Goal: Task Accomplishment & Management: Manage account settings

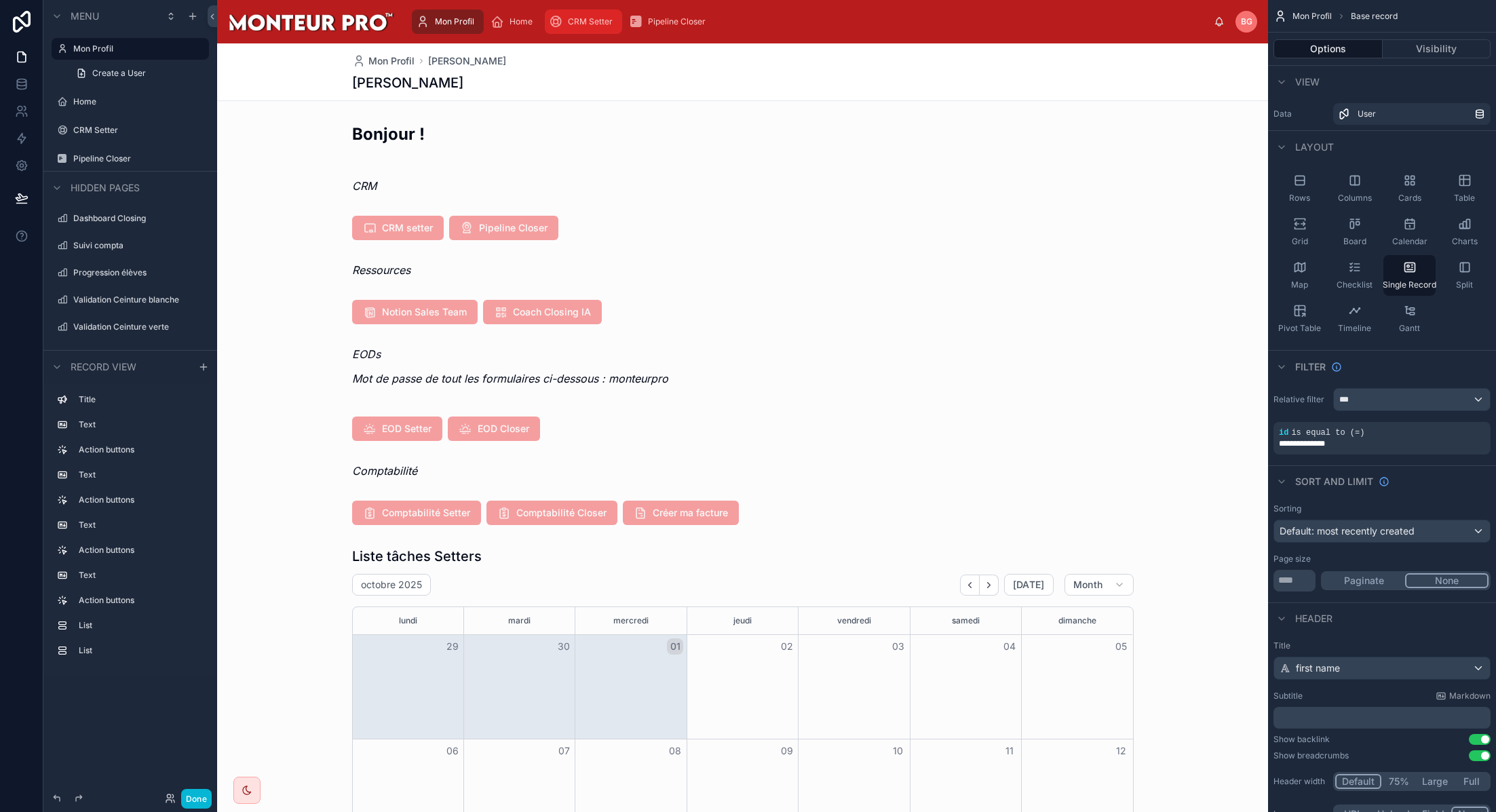
click at [584, 24] on span "CRM Setter" at bounding box center [591, 22] width 45 height 11
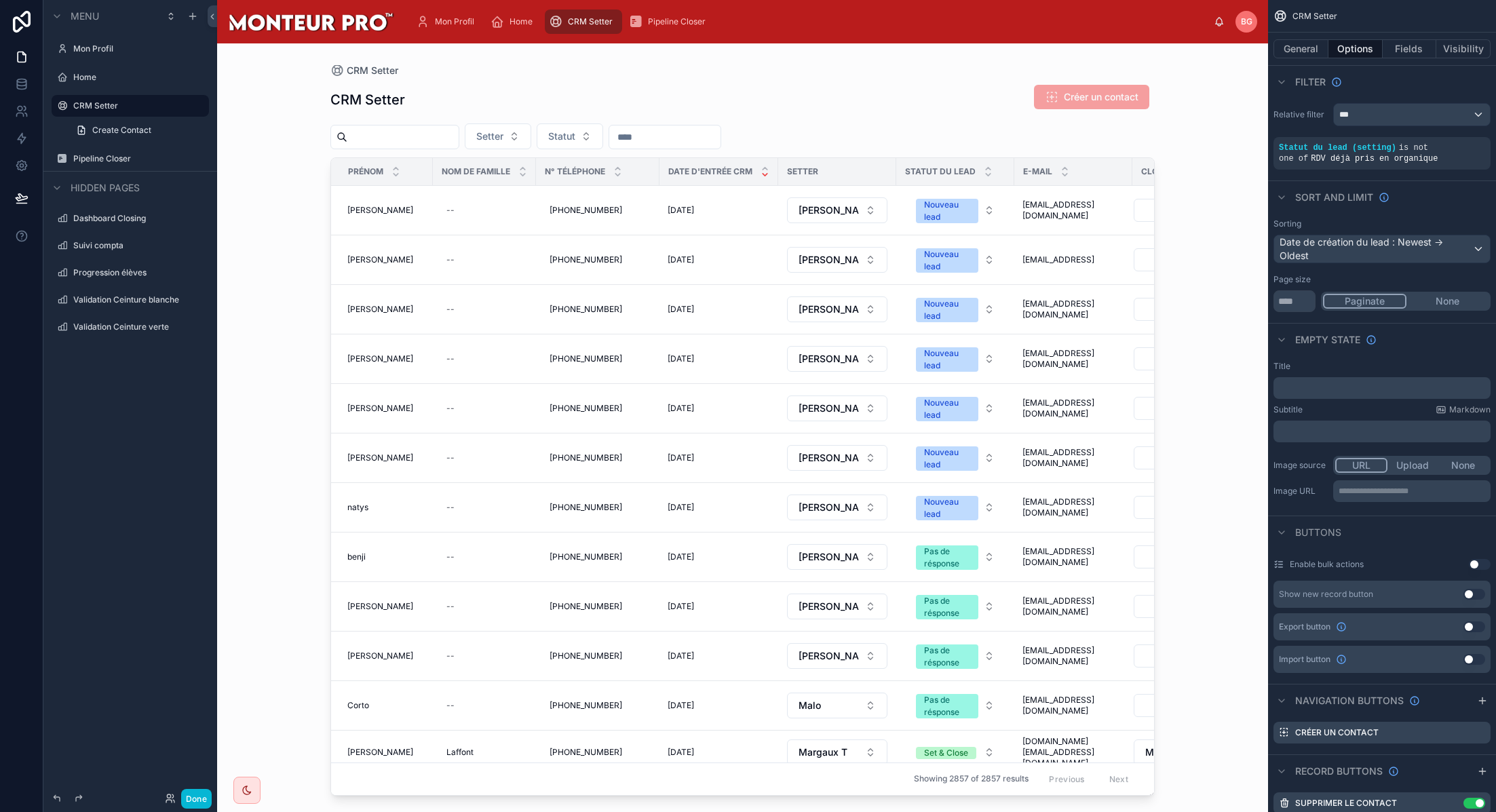
click at [441, 142] on div at bounding box center [743, 419] width 868 height 752
click at [431, 128] on input "text" at bounding box center [403, 137] width 111 height 19
type input "******"
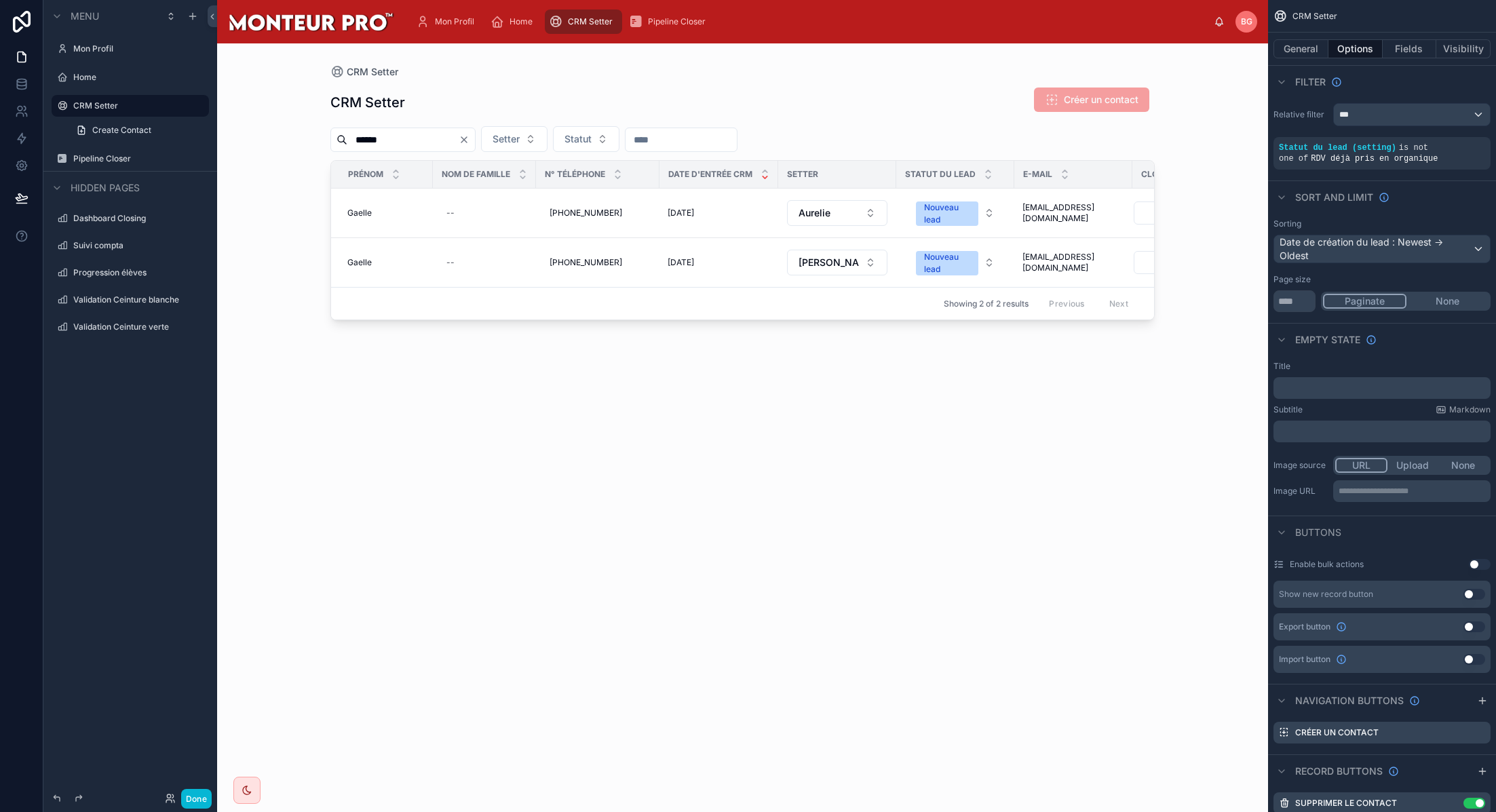
click at [654, 8] on div "Mon Profil Home CRM Setter Pipeline Closer" at bounding box center [809, 22] width 809 height 30
click at [641, 18] on icon "scrollable content" at bounding box center [636, 22] width 13 height 13
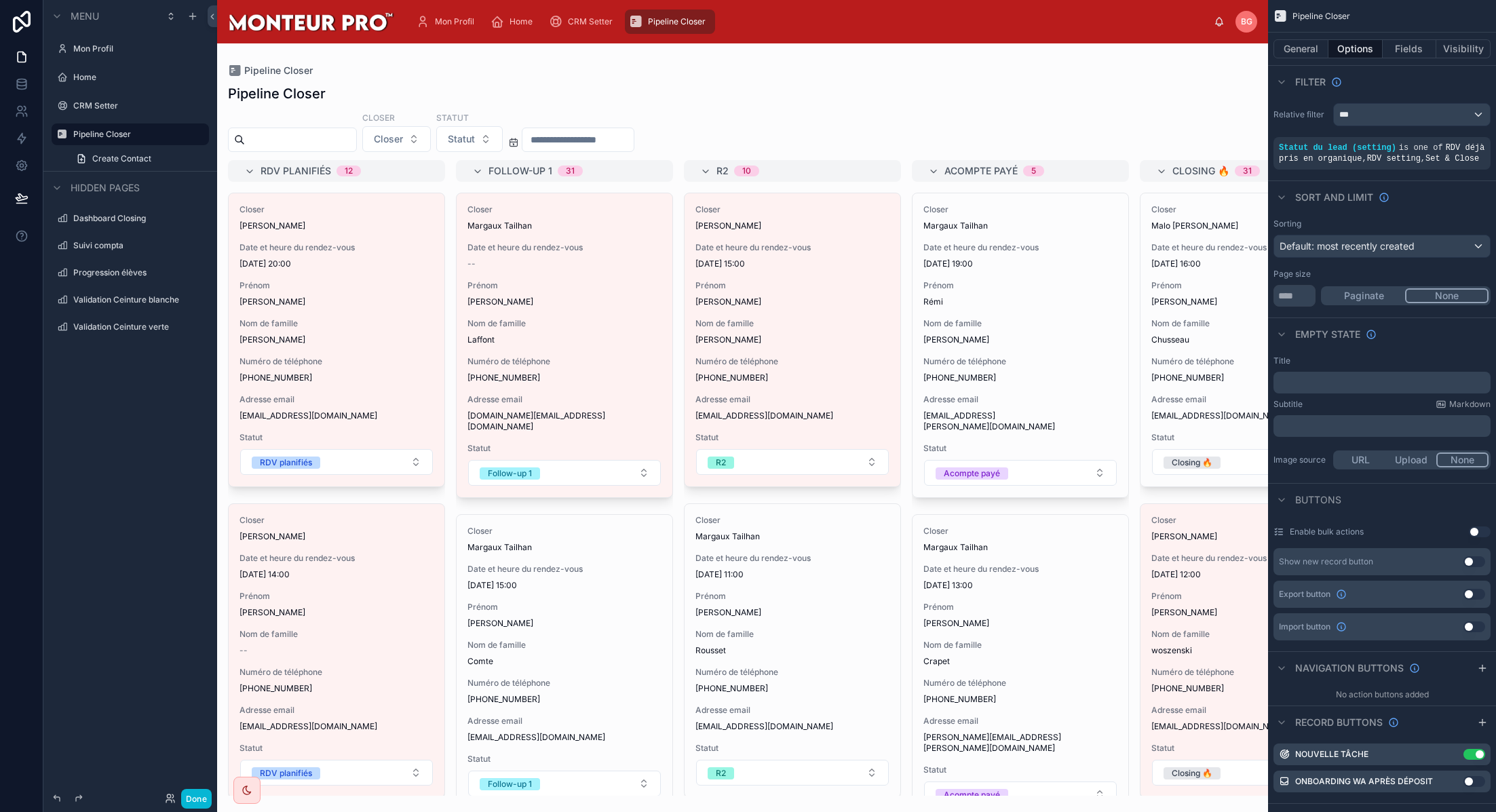
click at [334, 139] on div at bounding box center [743, 427] width 1051 height 769
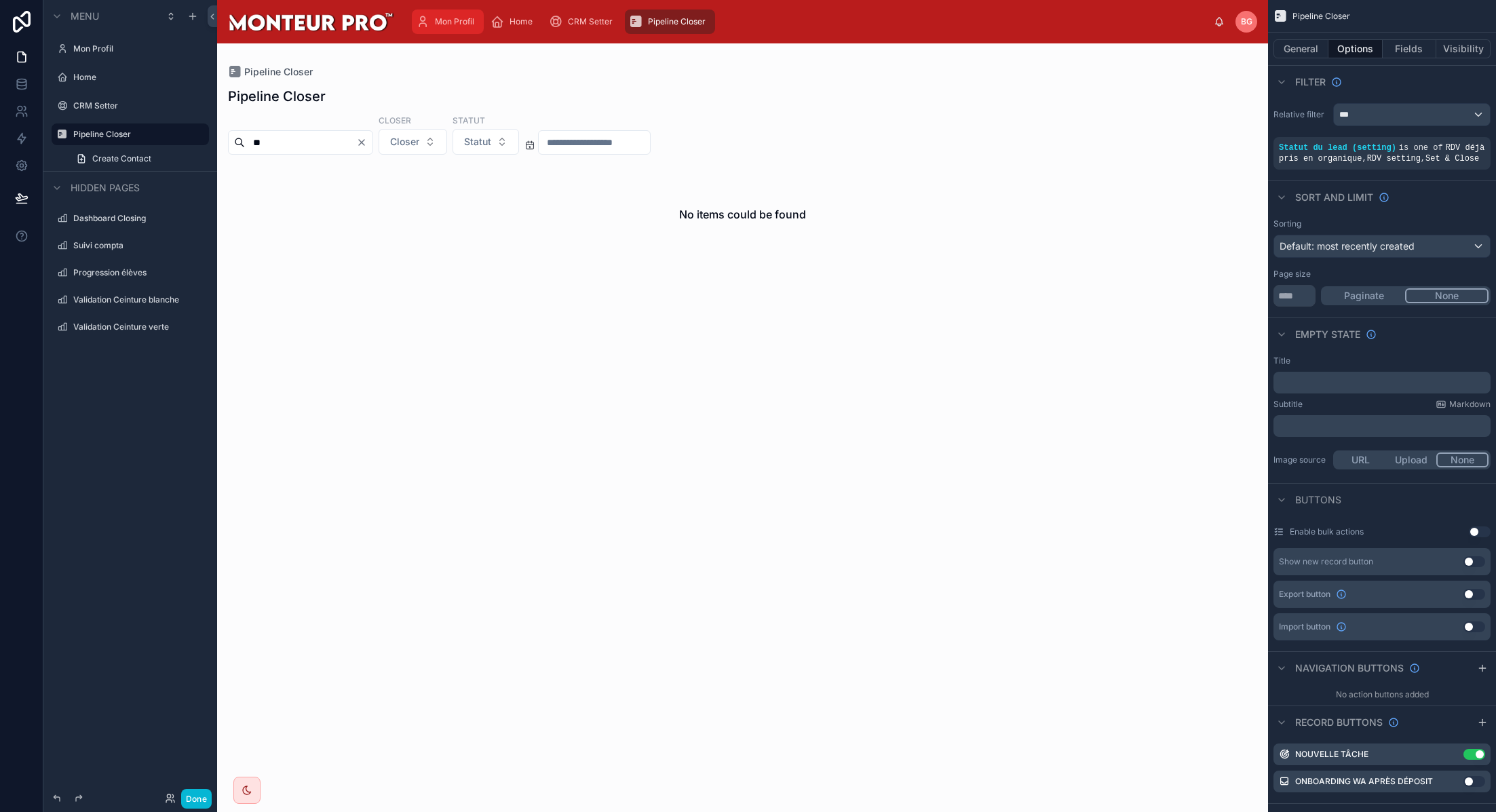
type input "*"
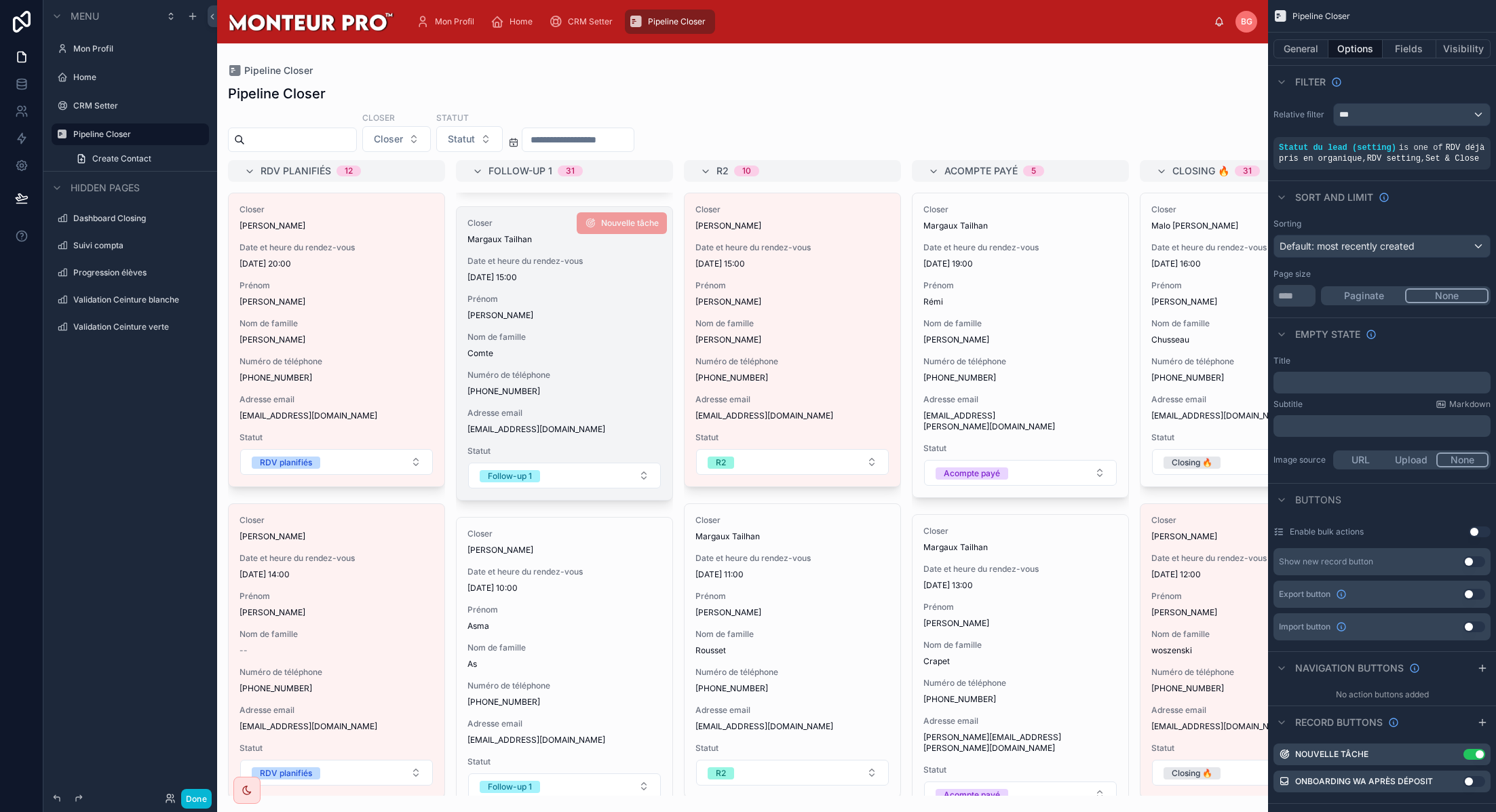
scroll to position [585, 0]
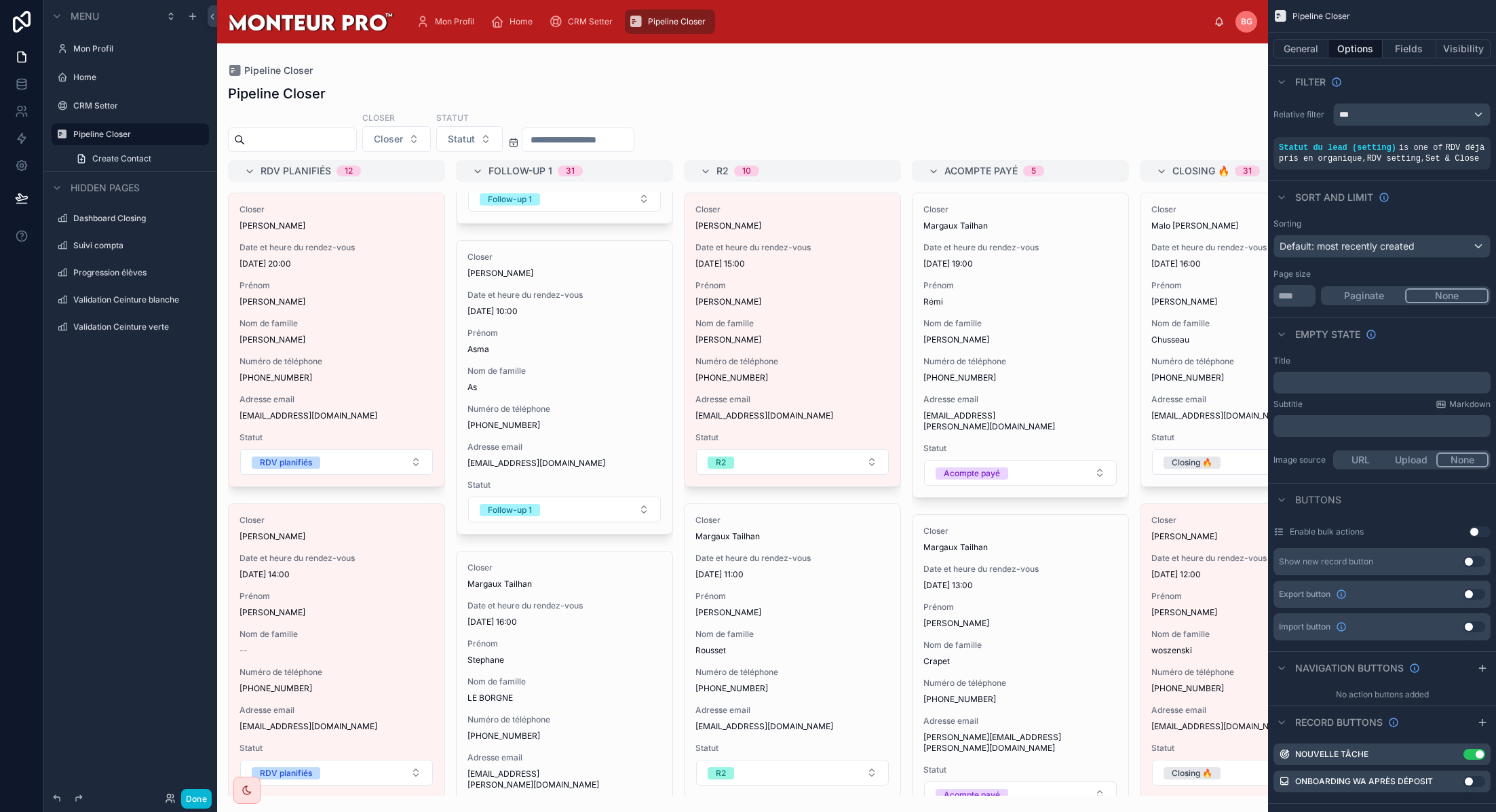
paste input "**********"
type input "**********"
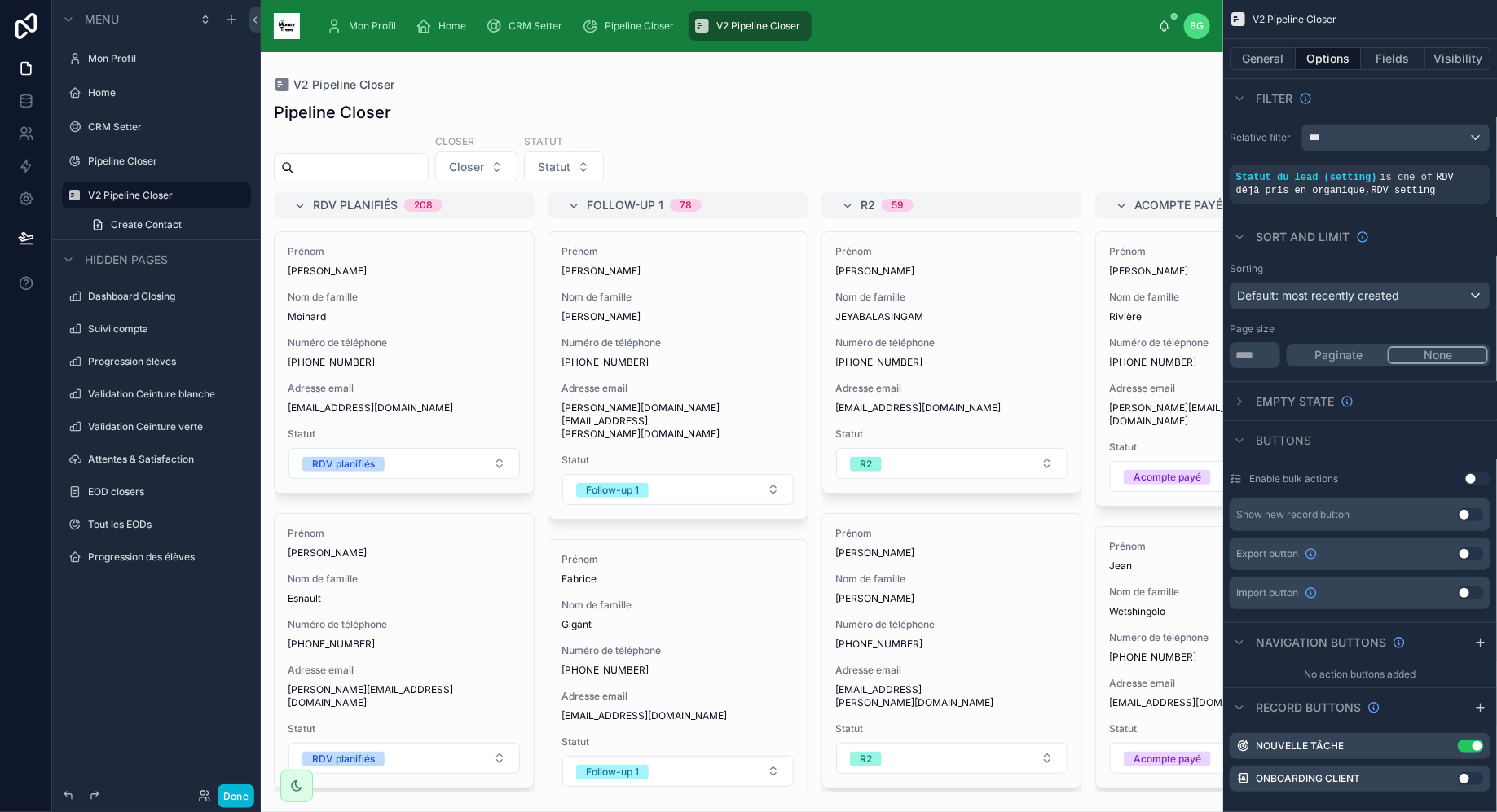
click at [280, 22] on img at bounding box center [287, 26] width 26 height 26
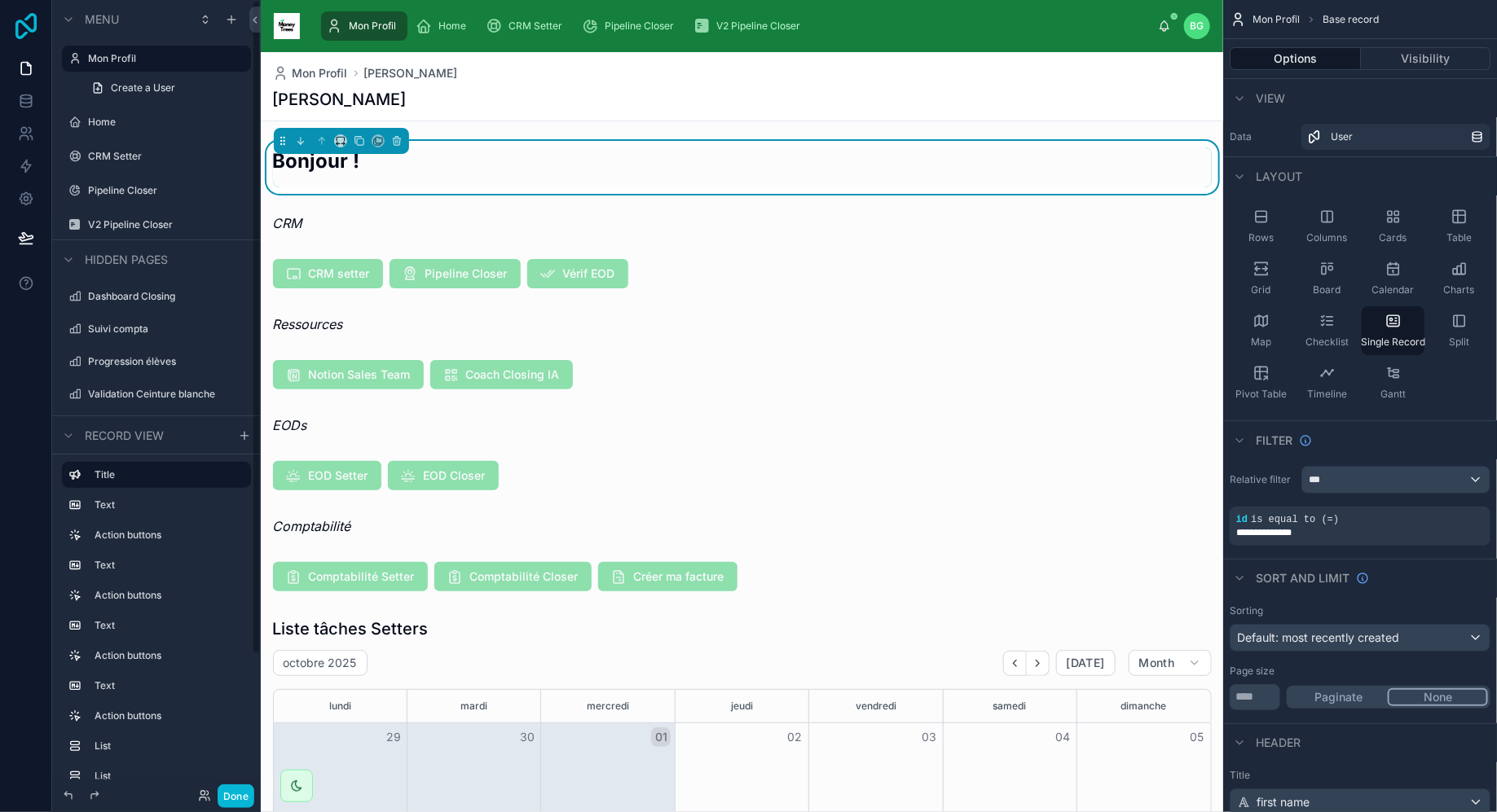
click at [19, 29] on icon at bounding box center [26, 26] width 33 height 26
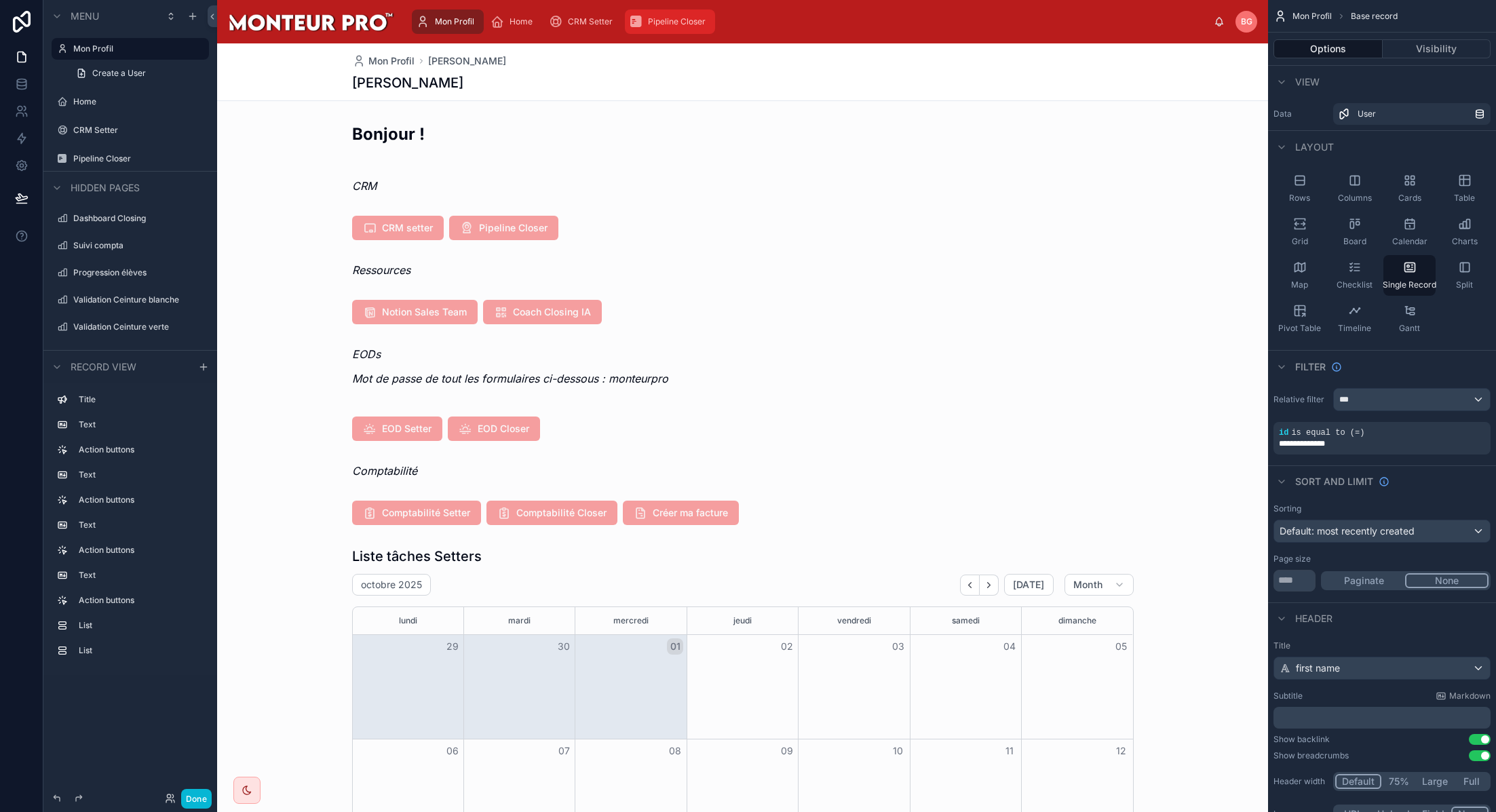
click at [655, 26] on span "Pipeline Closer" at bounding box center [677, 22] width 58 height 11
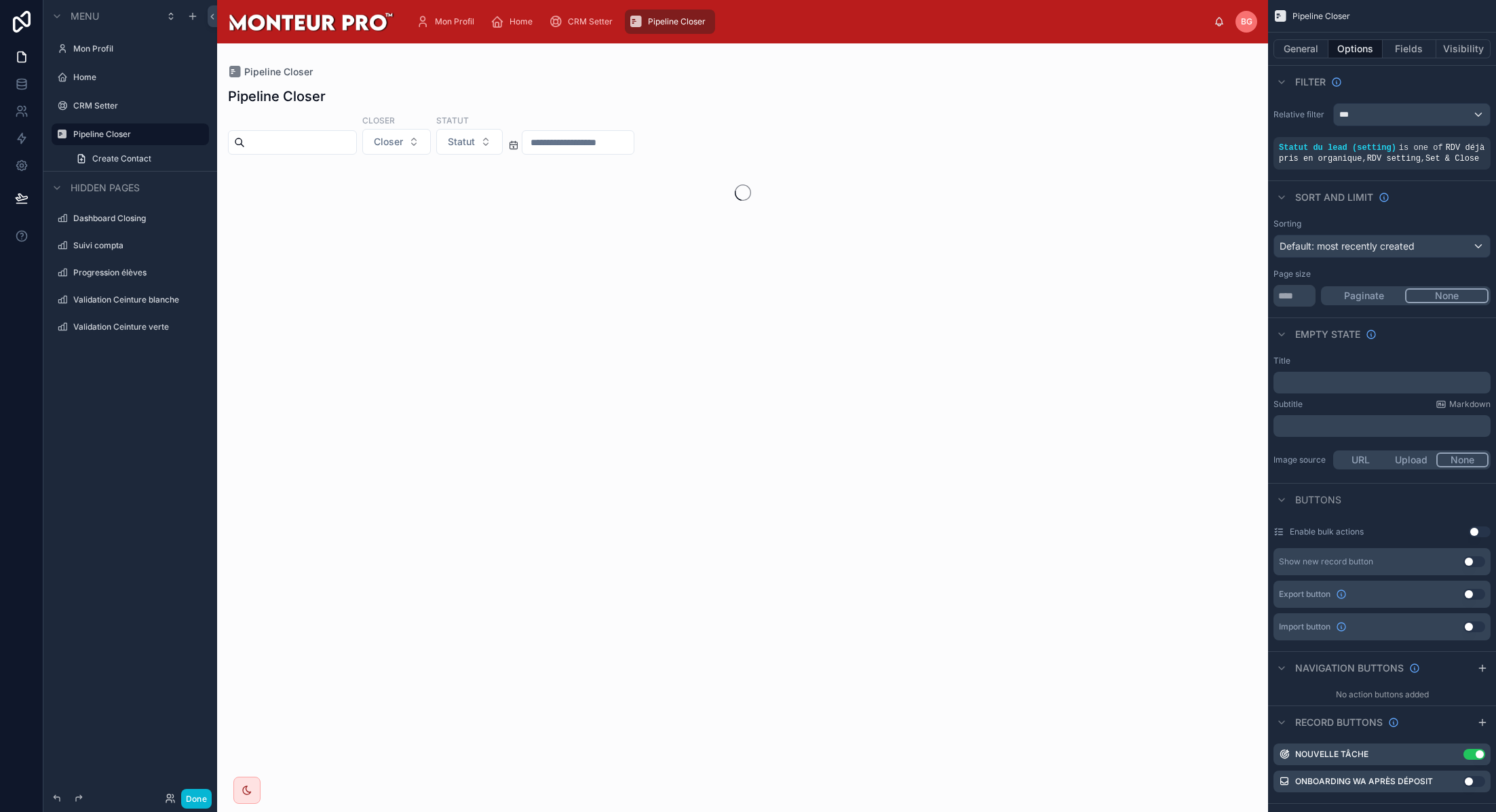
click at [313, 147] on div at bounding box center [743, 427] width 1051 height 769
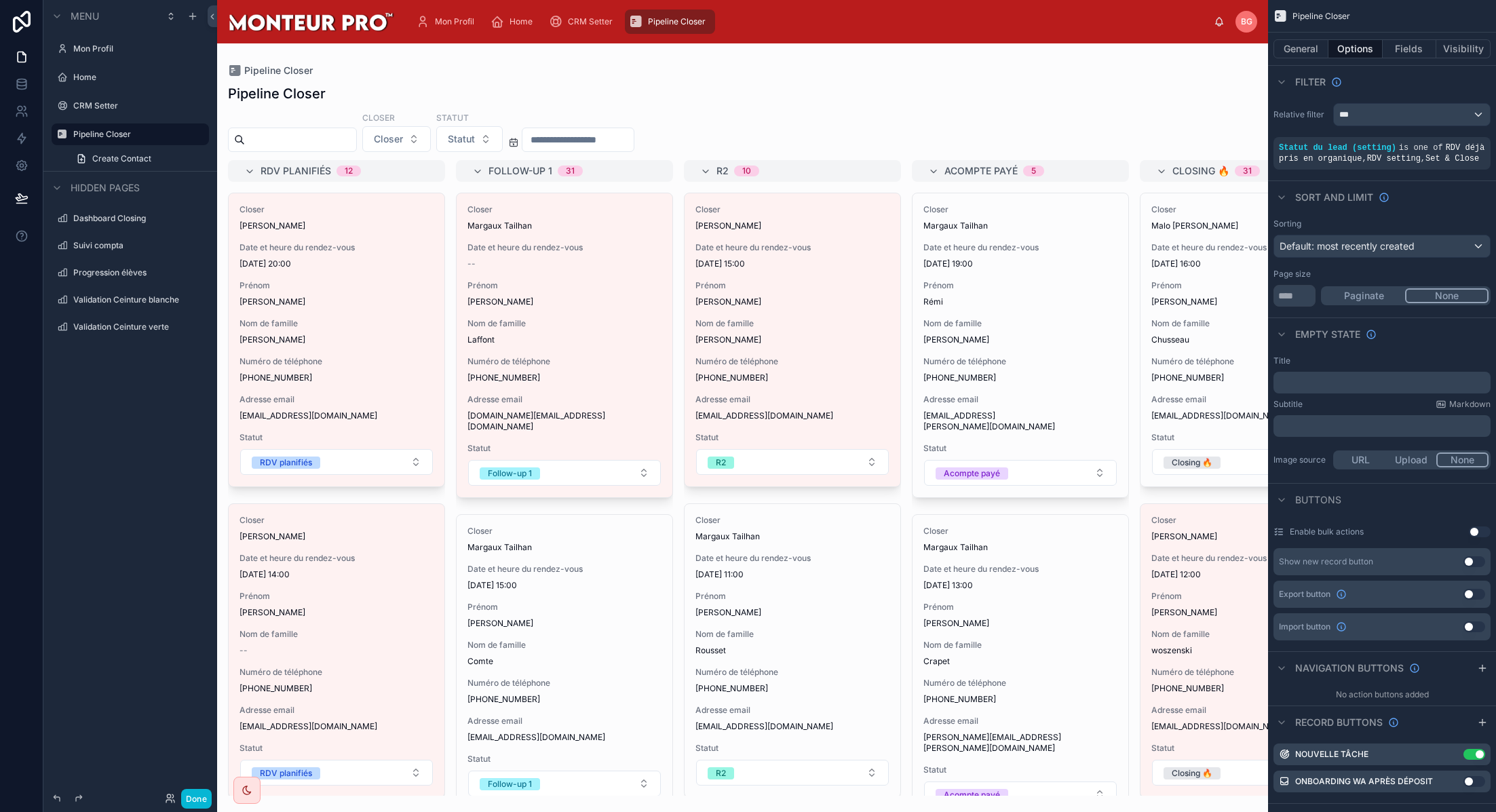
click at [311, 140] on input "text" at bounding box center [300, 139] width 111 height 19
paste input "**********"
type input "**********"
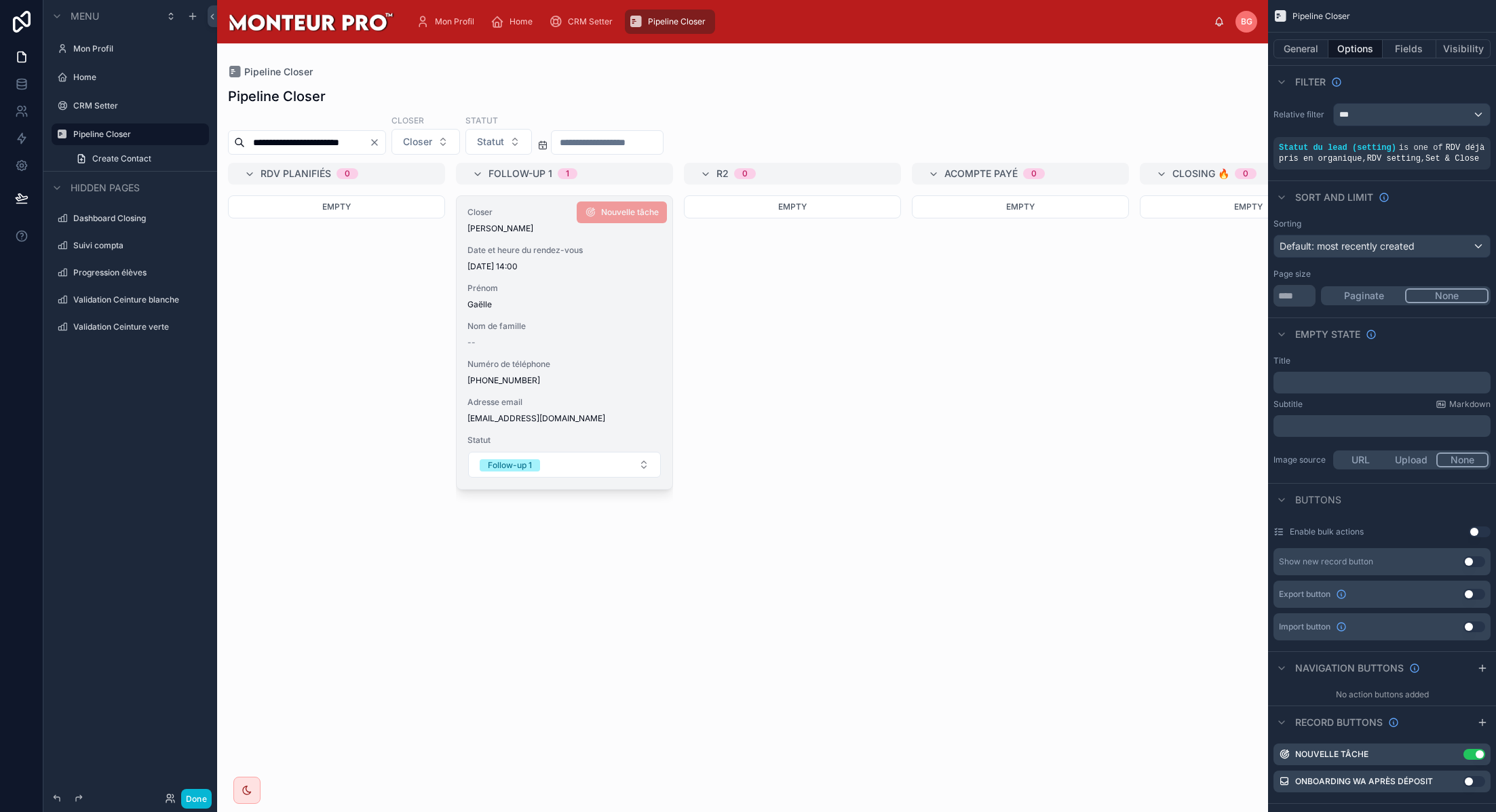
click at [538, 318] on div "Closer Hugo Lang Date et heure du rendez-vous 11/09/2025 14:00 Prénom Gaëlle No…" at bounding box center [564, 342] width 216 height 293
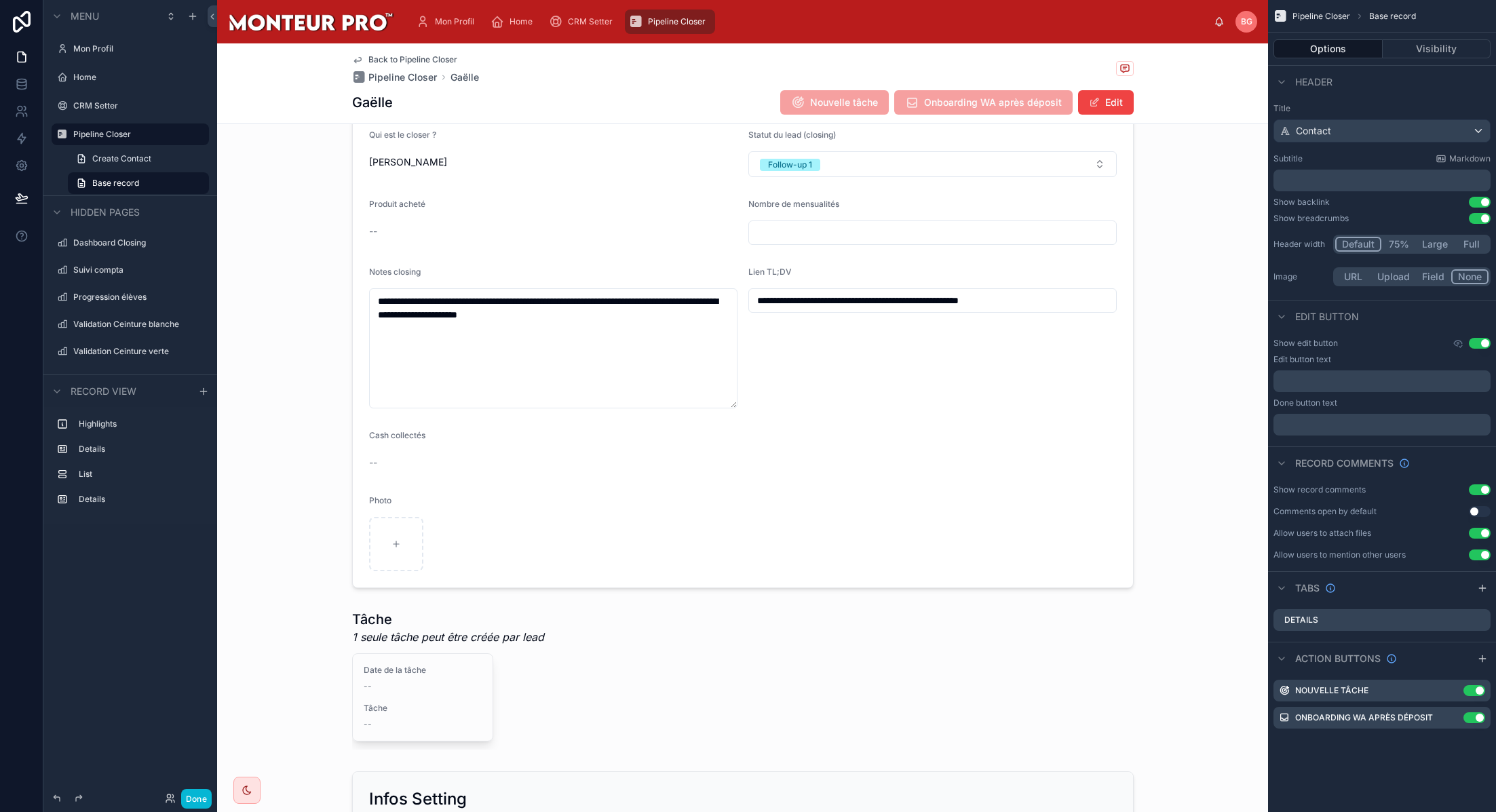
scroll to position [320, 0]
click at [202, 795] on button "Done" at bounding box center [196, 799] width 31 height 20
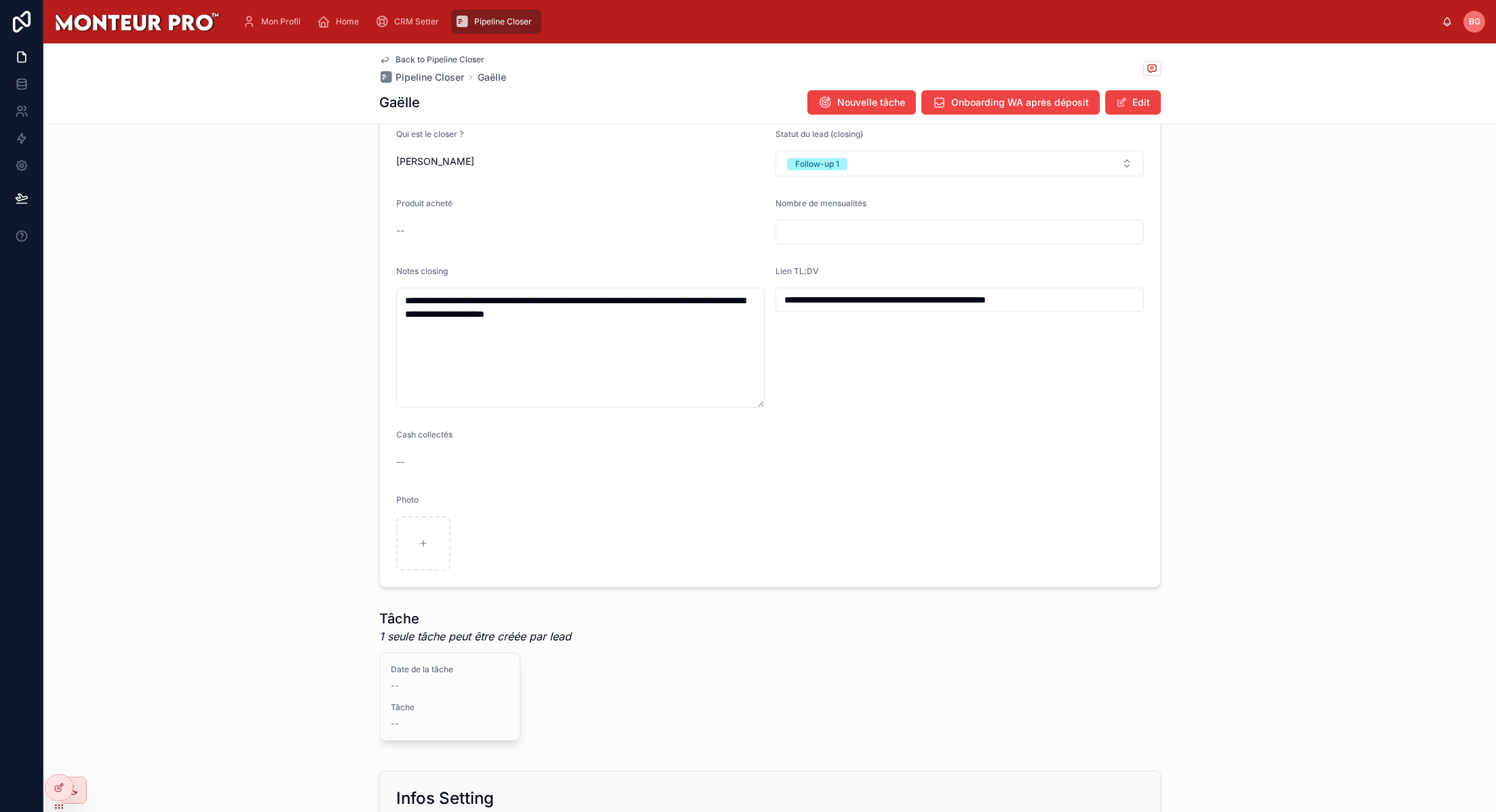
scroll to position [242, 0]
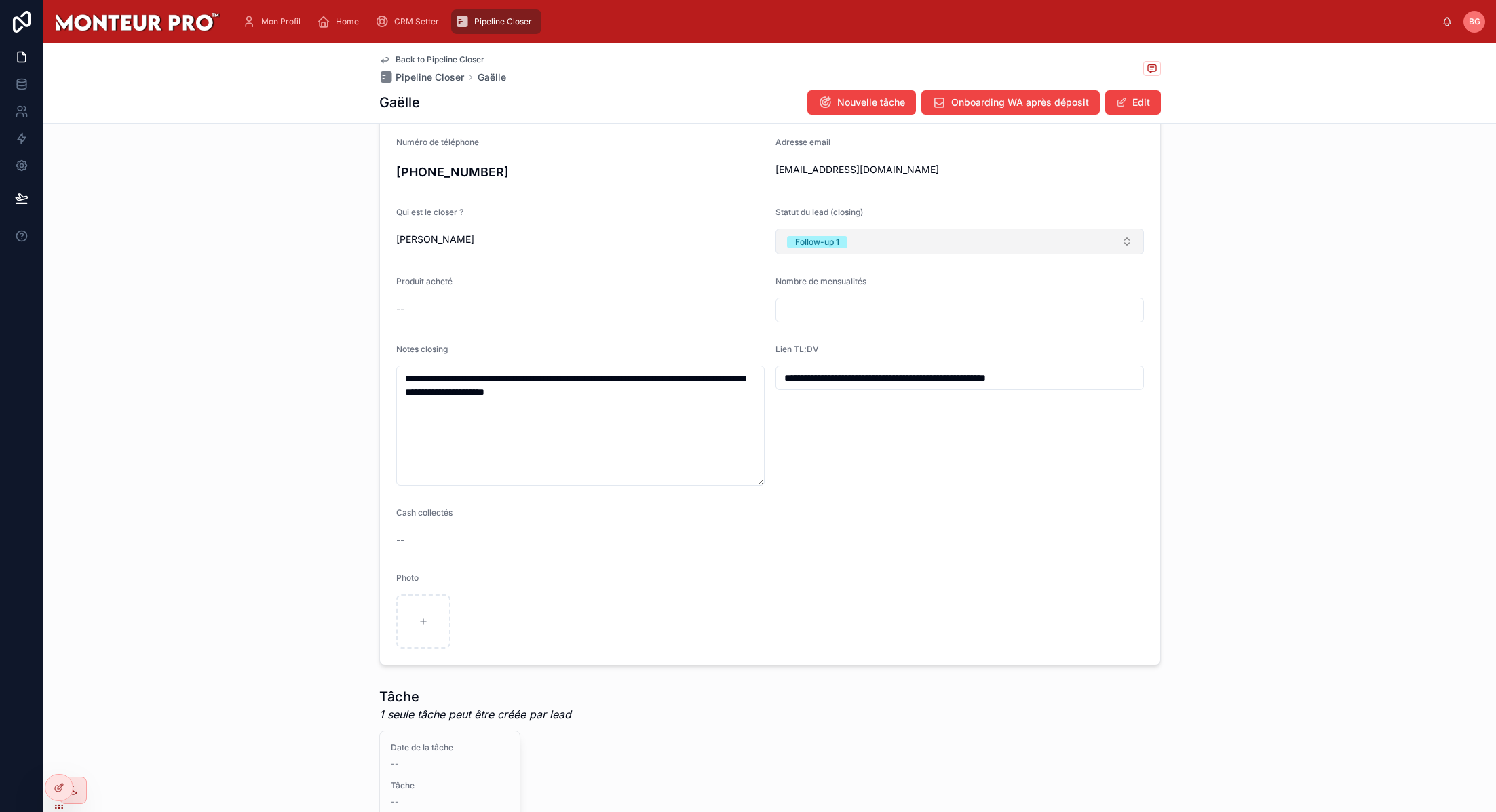
click at [879, 242] on button "Follow-up 1" at bounding box center [960, 241] width 368 height 26
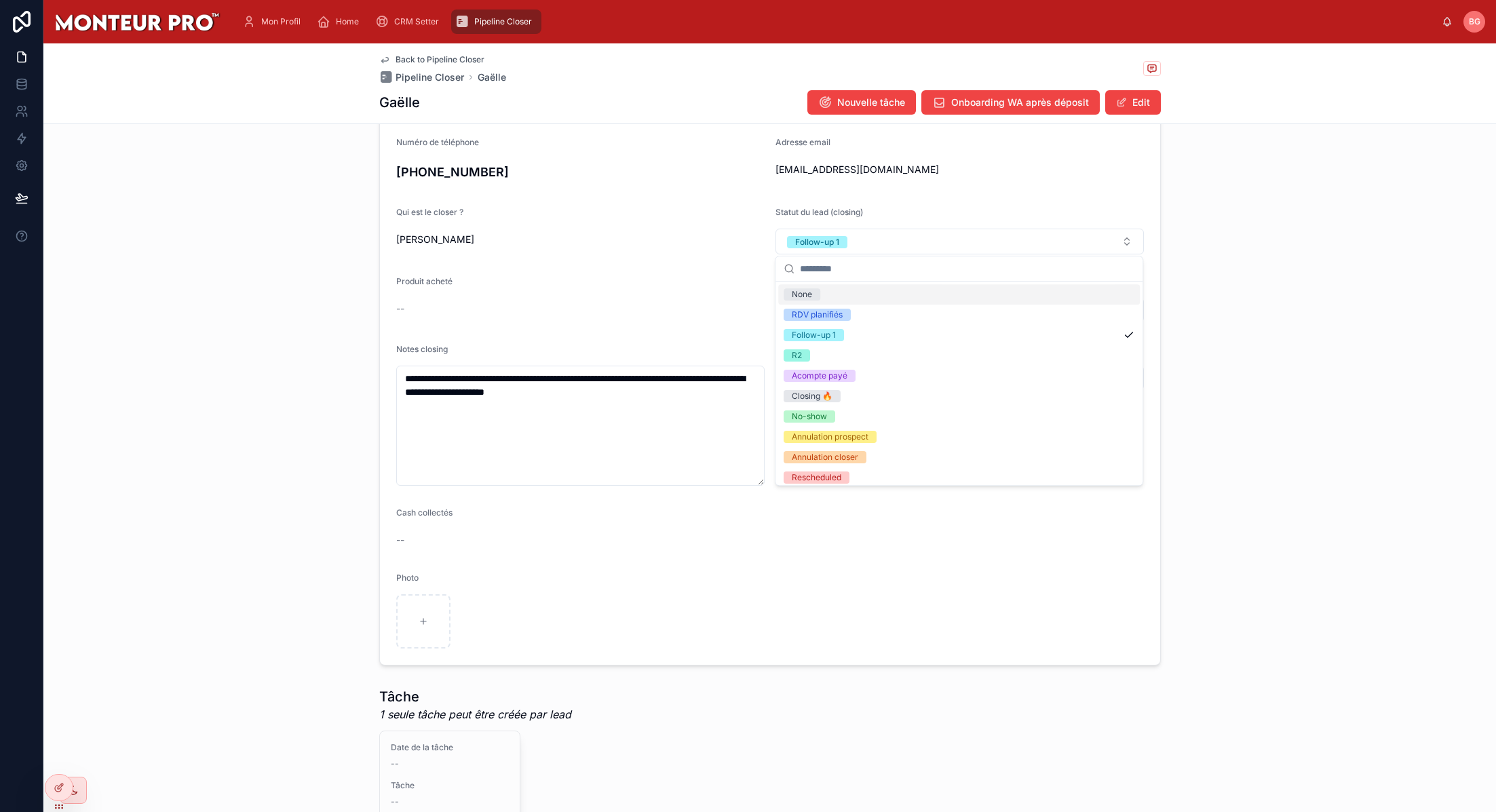
click at [897, 215] on div "Statut du lead (closing)" at bounding box center [960, 215] width 368 height 17
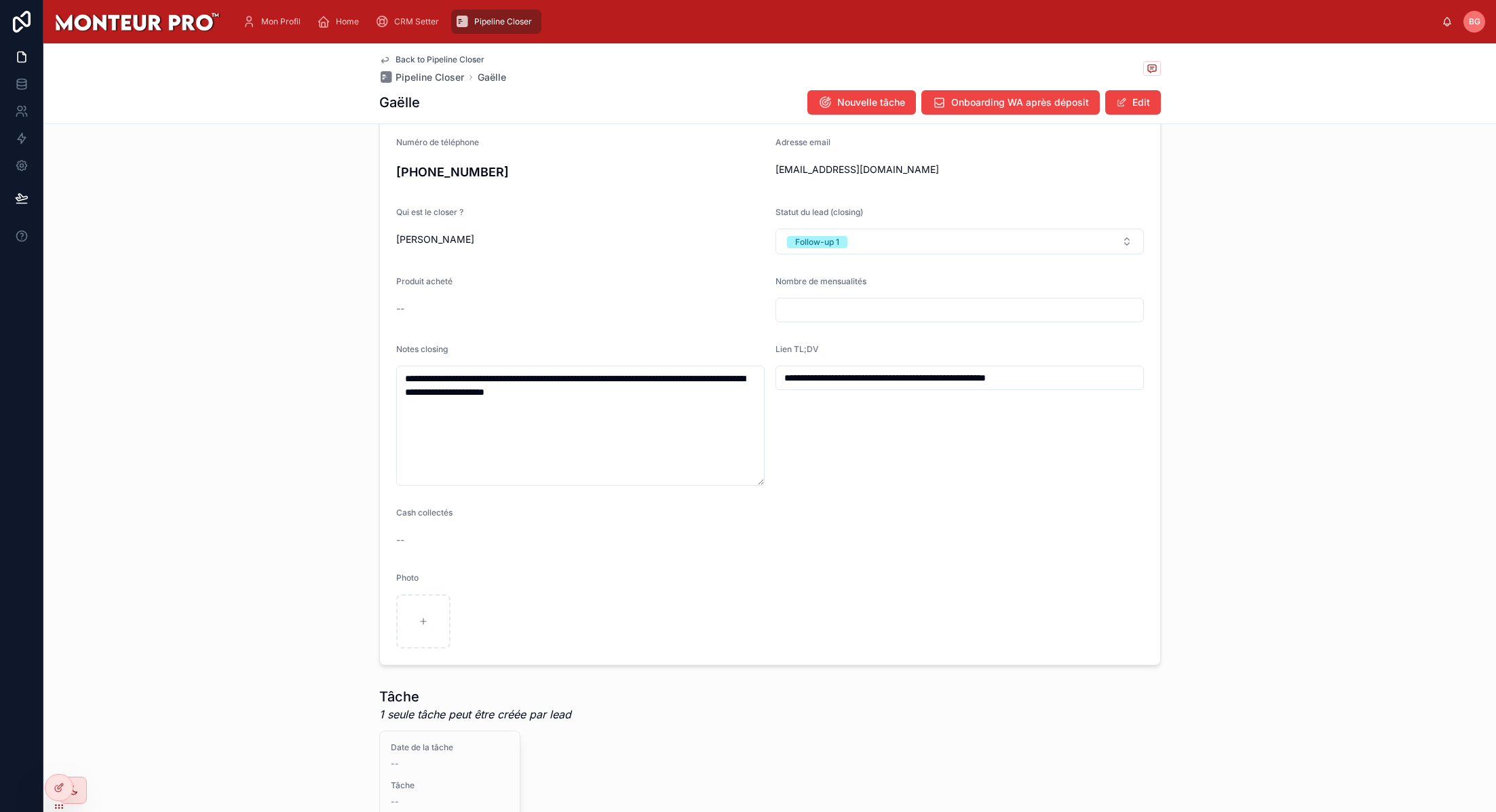
click at [606, 308] on div "--" at bounding box center [581, 309] width 368 height 13
click at [1131, 100] on button "Edit" at bounding box center [1133, 102] width 56 height 24
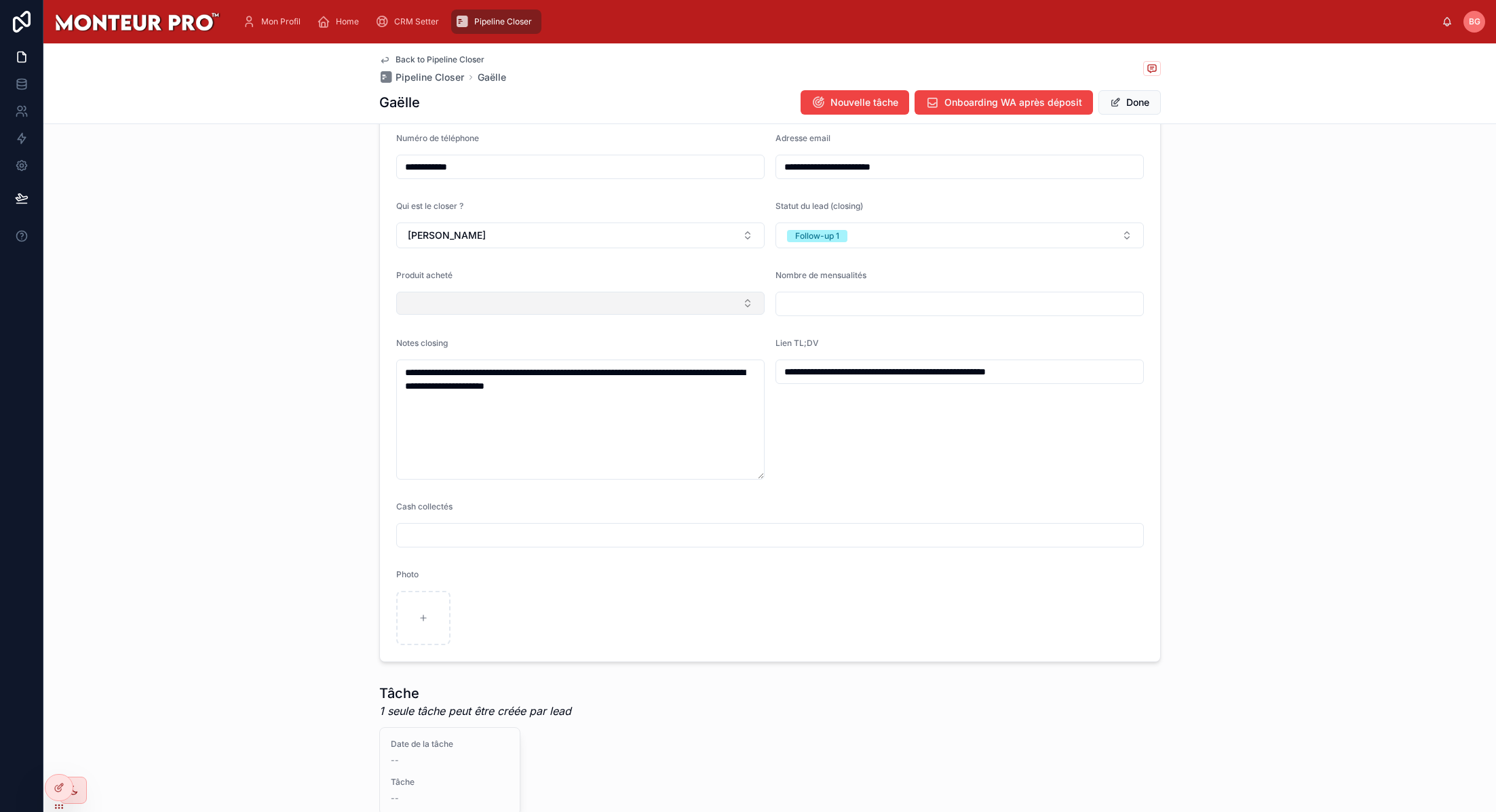
click at [527, 301] on button "Select Button" at bounding box center [581, 304] width 368 height 23
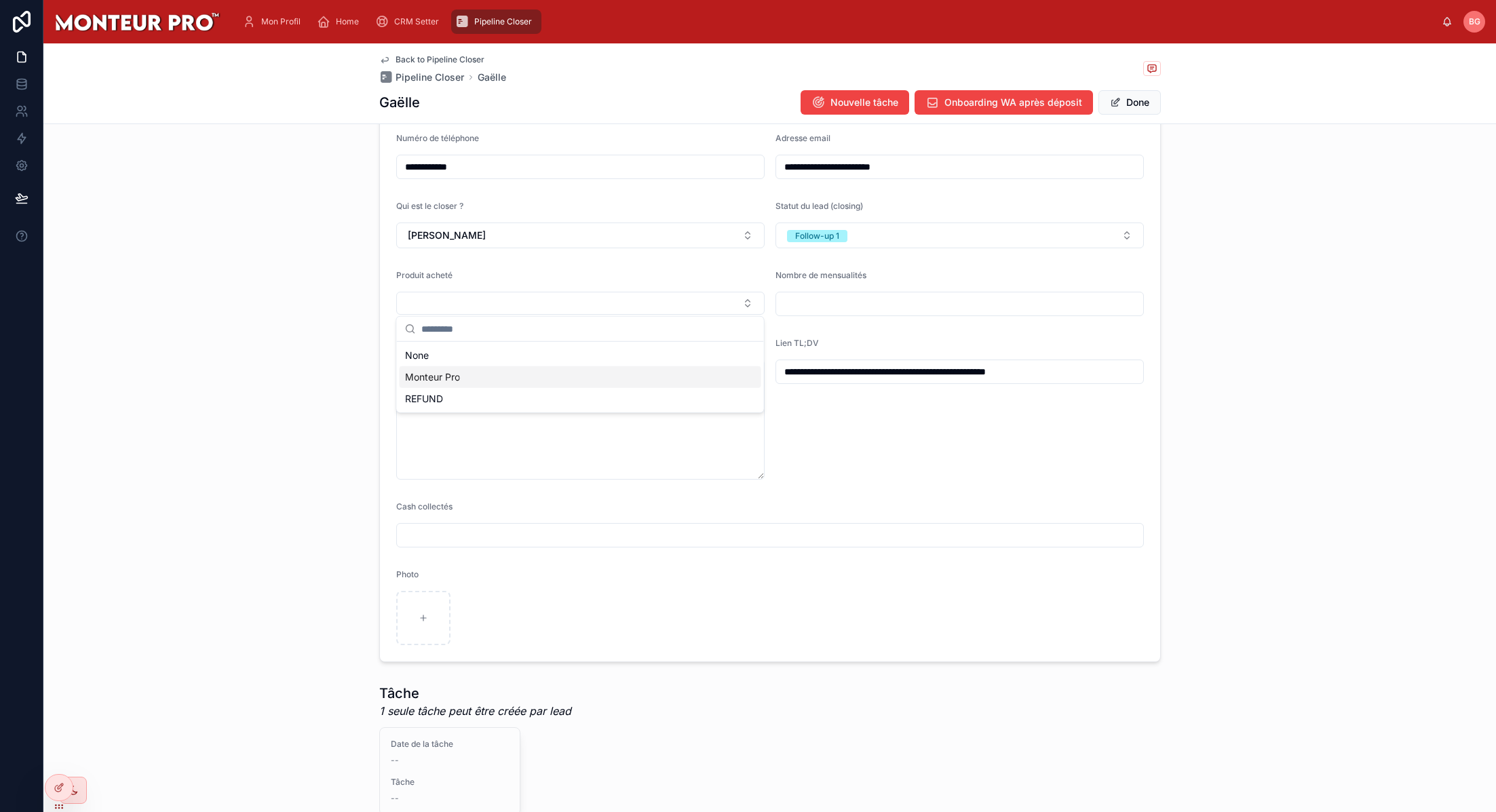
click at [519, 374] on div "Monteur Pro" at bounding box center [581, 377] width 362 height 22
click at [1257, 52] on li "Something went wrong, please try again." at bounding box center [1353, 39] width 241 height 36
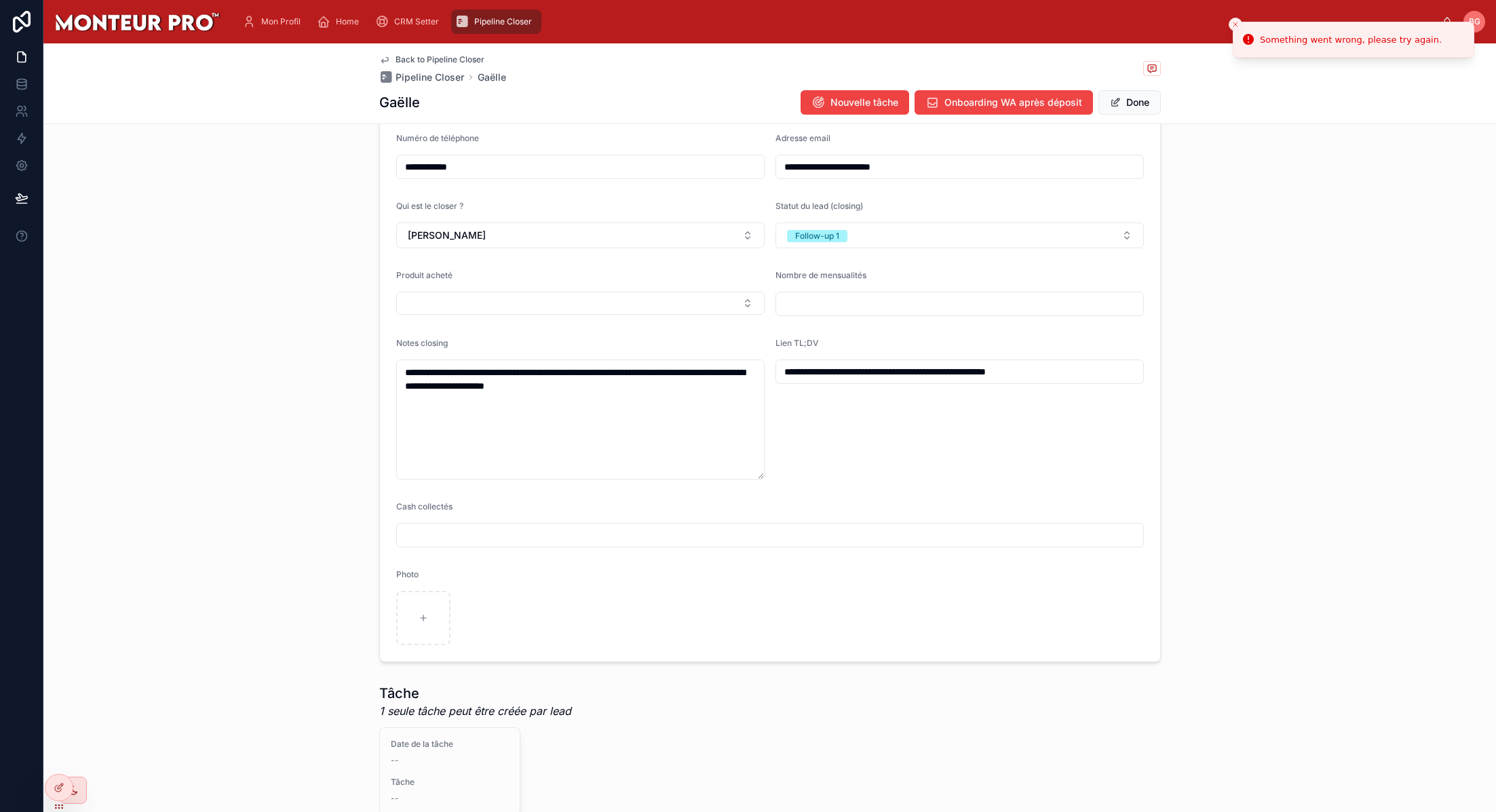
click at [1234, 24] on icon "Close toast" at bounding box center [1235, 25] width 8 height 8
click at [17, 202] on icon at bounding box center [22, 198] width 13 height 13
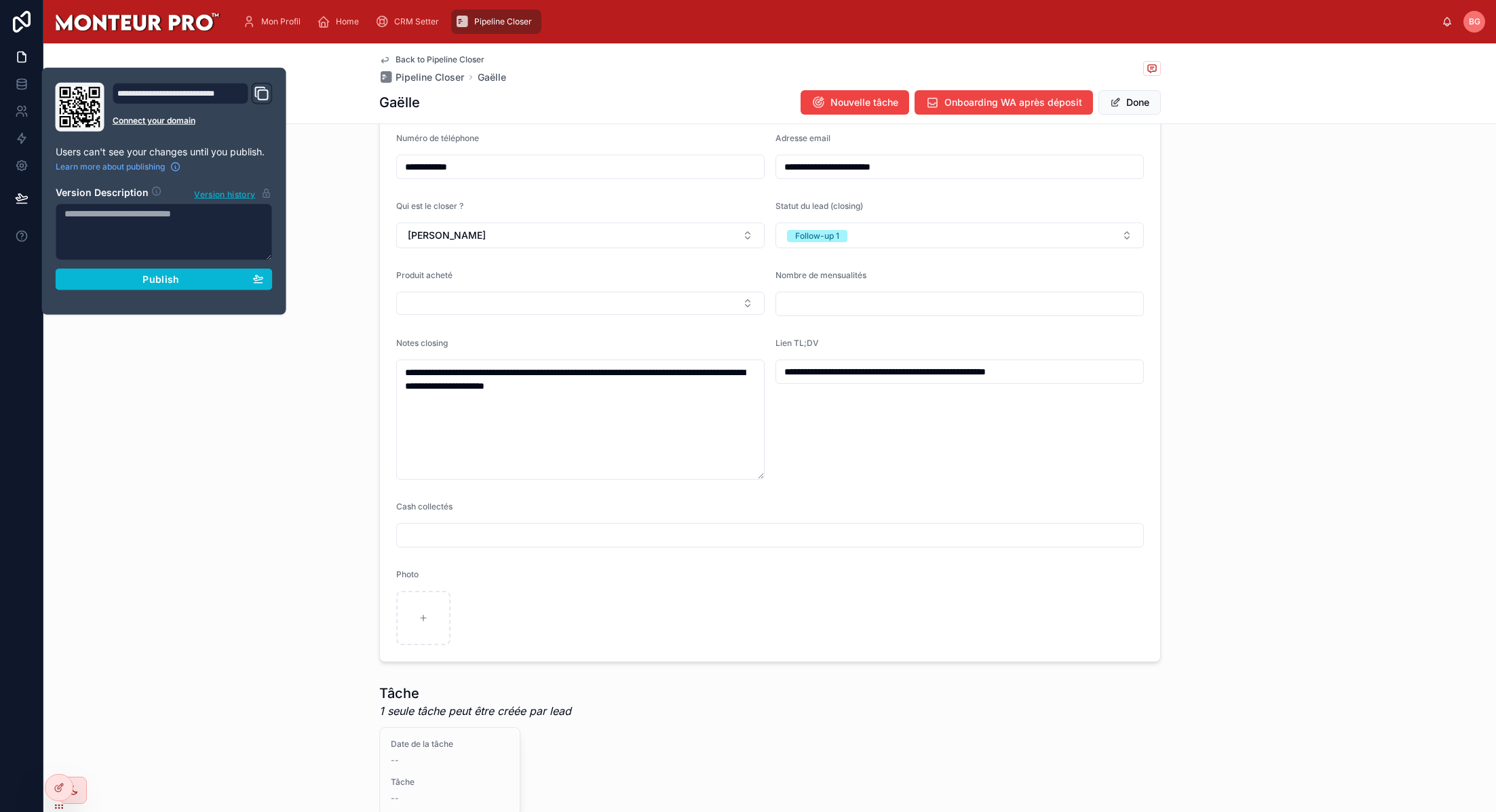
click at [147, 263] on section "Version Description Version history Publish" at bounding box center [164, 234] width 217 height 113
click at [151, 281] on span "Publish" at bounding box center [161, 280] width 37 height 12
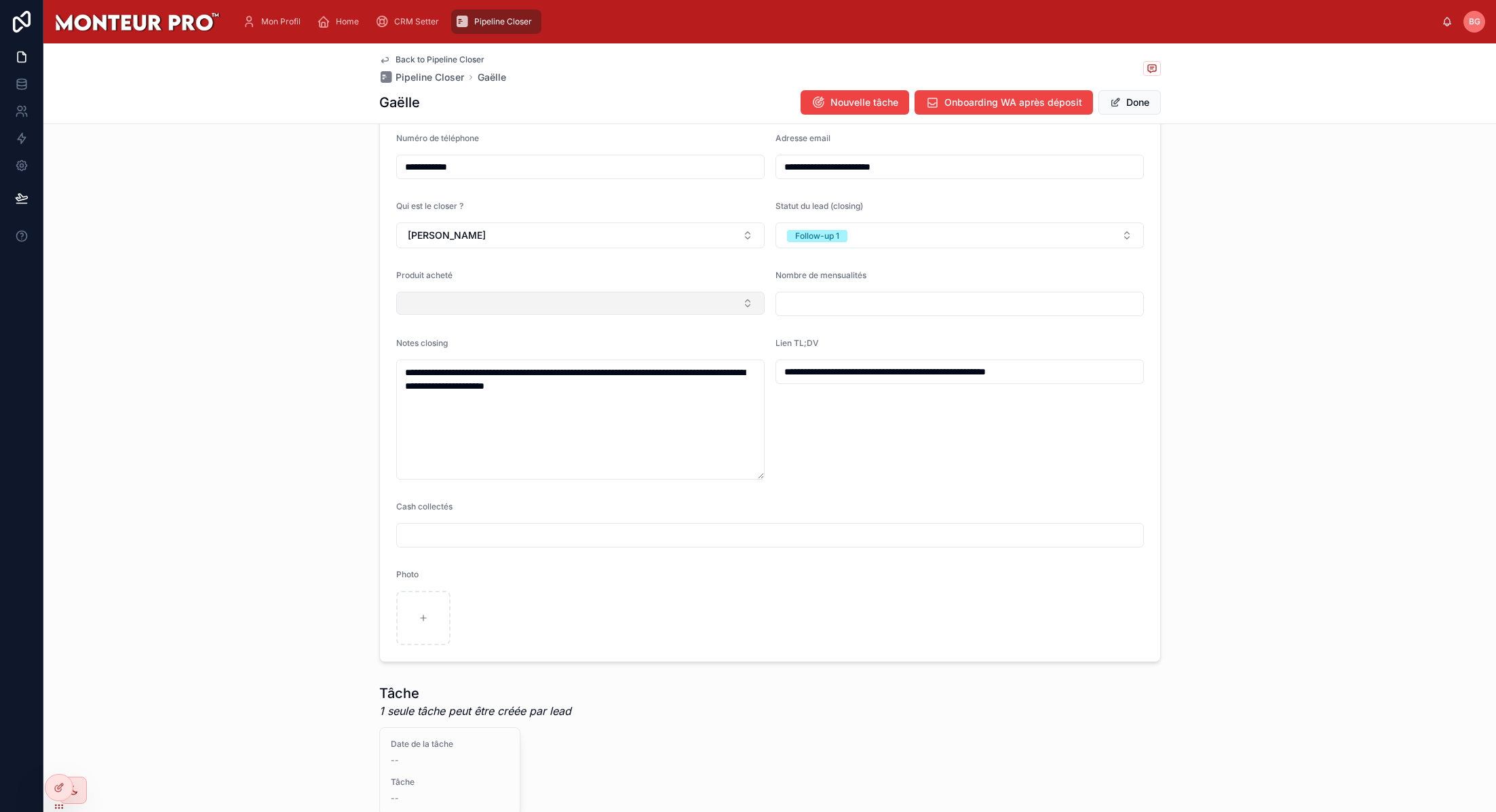
click at [583, 303] on button "Select Button" at bounding box center [581, 304] width 368 height 23
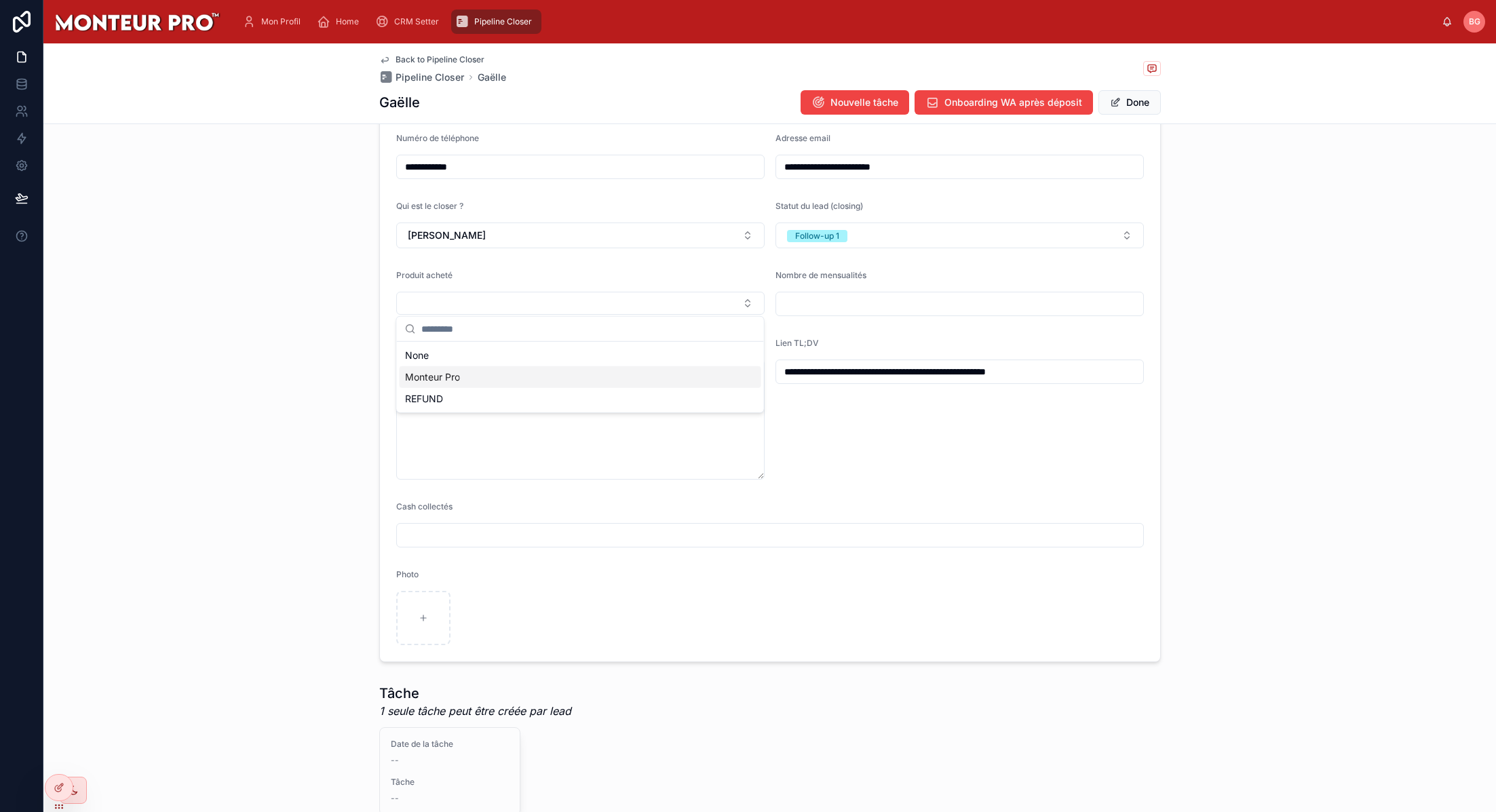
click at [508, 375] on div "Monteur Pro" at bounding box center [581, 377] width 362 height 22
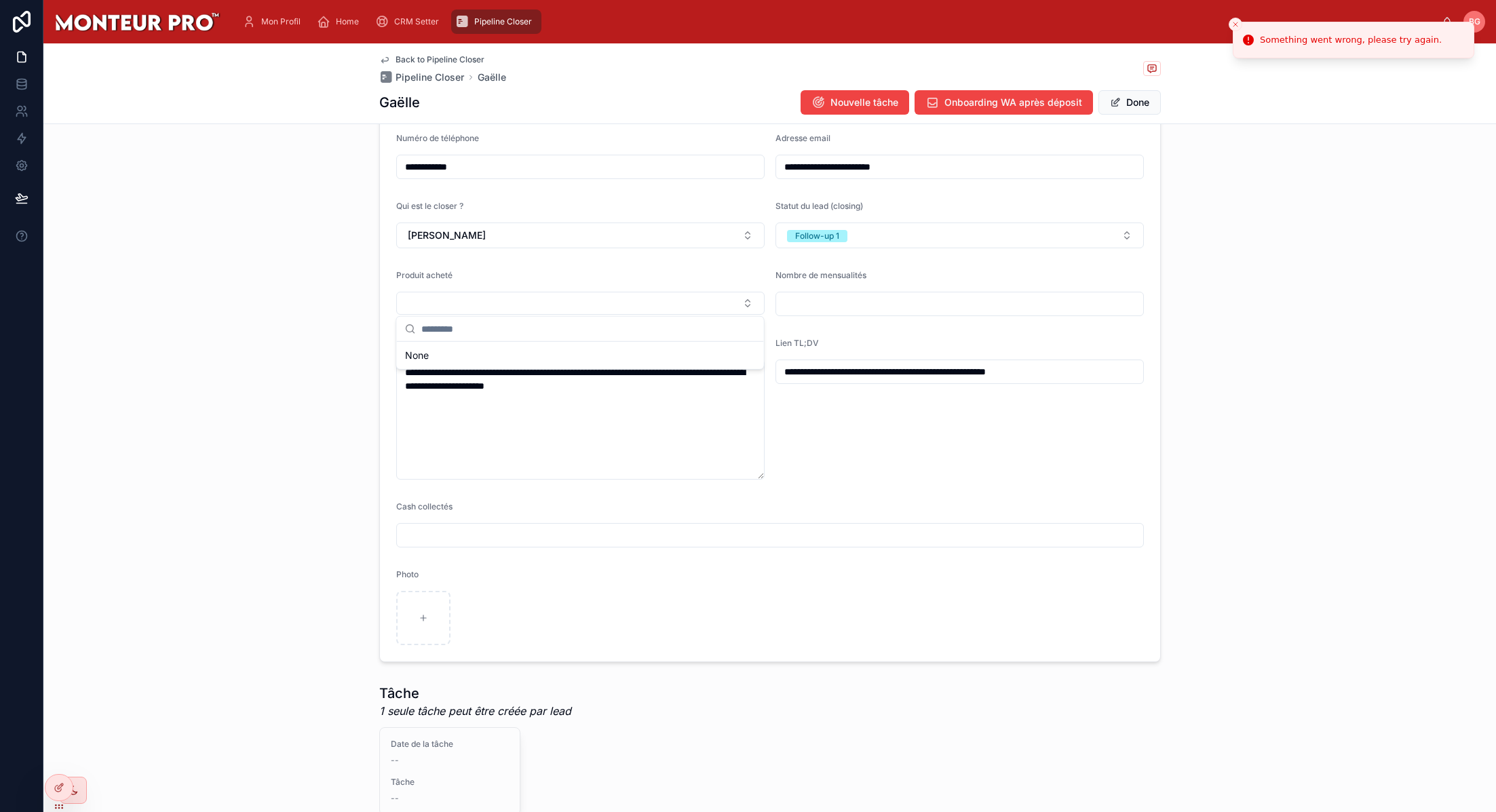
click at [931, 309] on input "text" at bounding box center [960, 304] width 367 height 19
click at [884, 236] on button "Follow-up 1" at bounding box center [960, 235] width 368 height 26
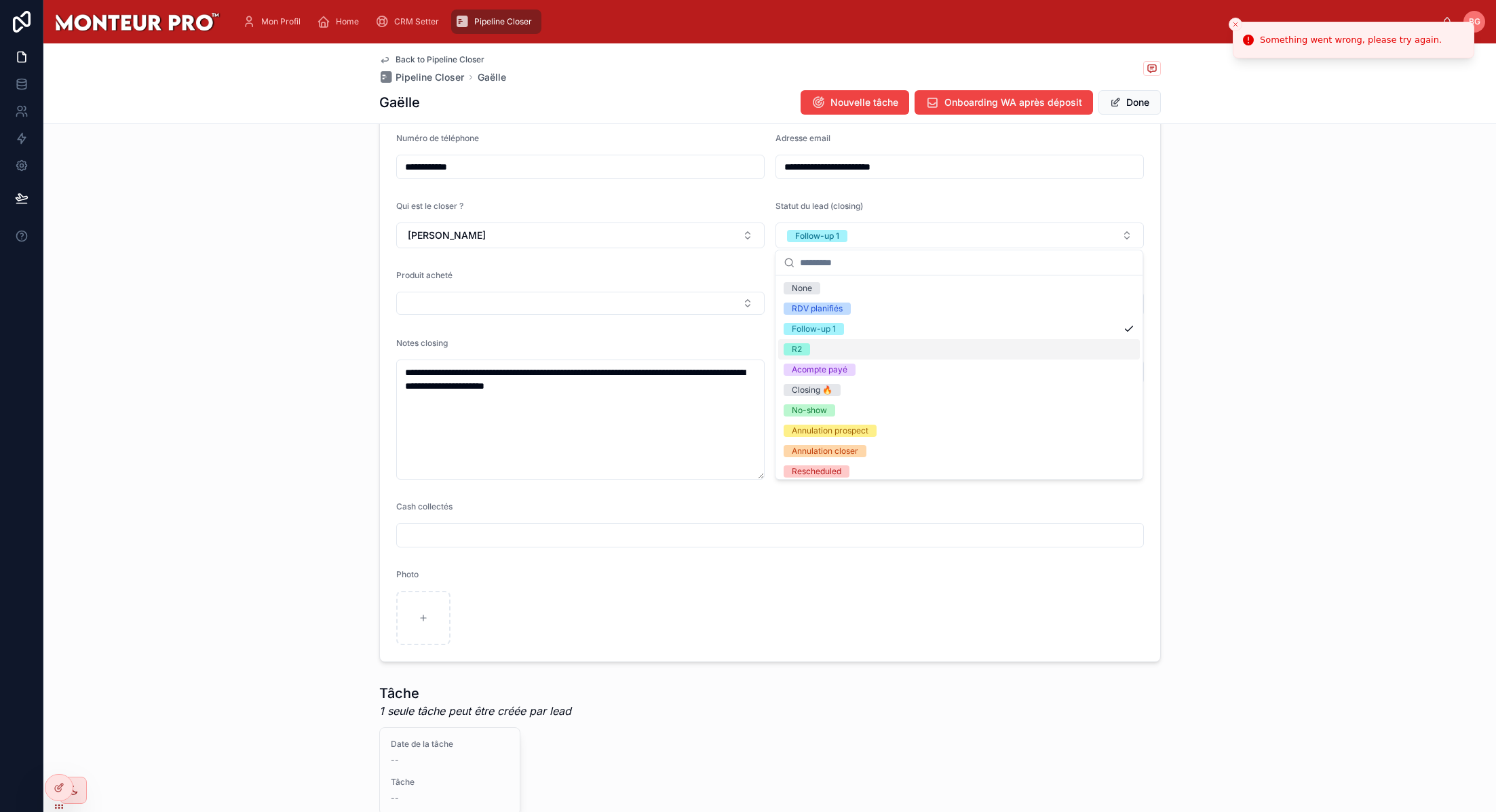
click at [825, 345] on div "R2" at bounding box center [959, 349] width 362 height 21
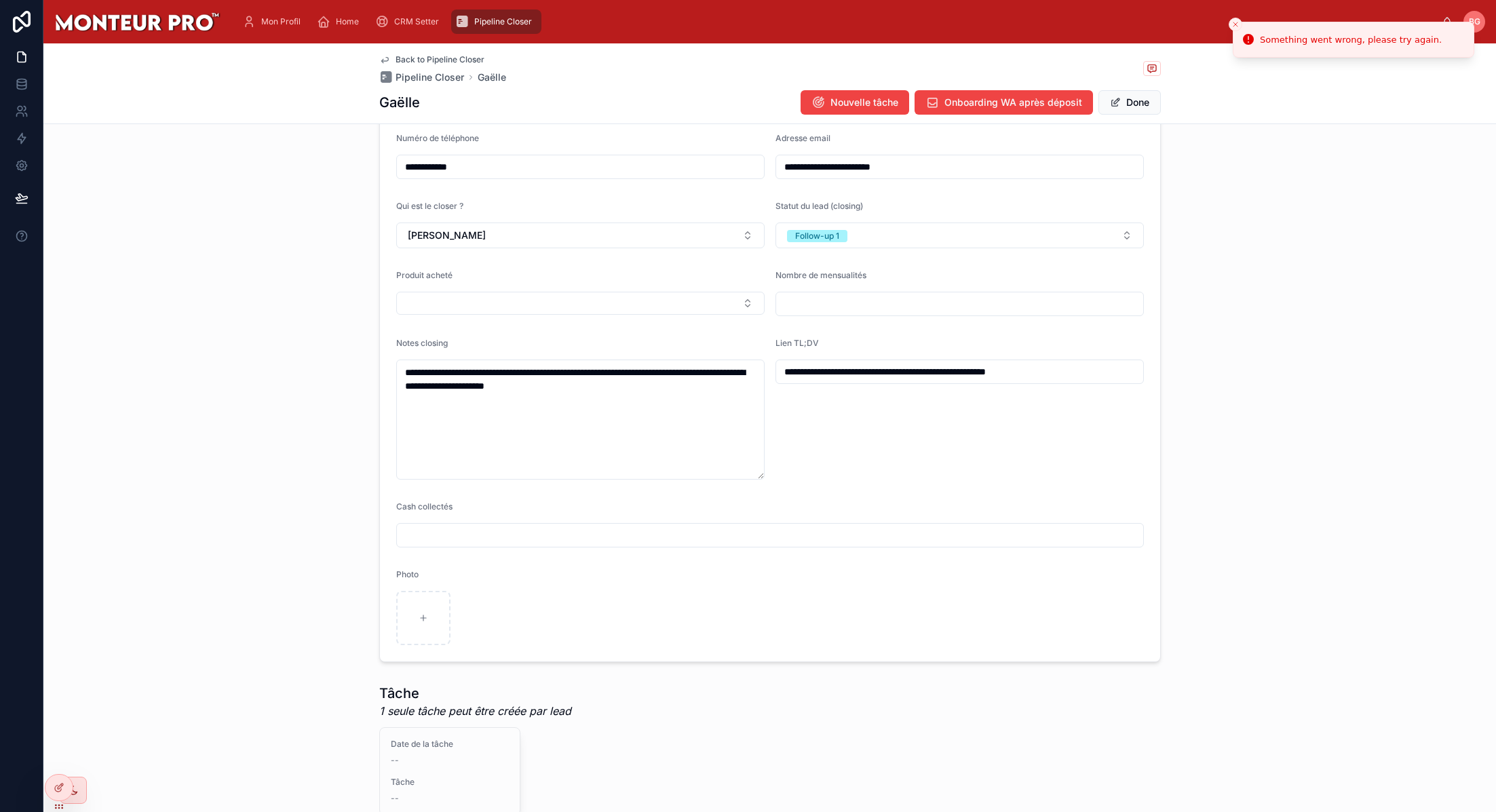
click at [1239, 22] on icon "Close toast" at bounding box center [1235, 25] width 8 height 8
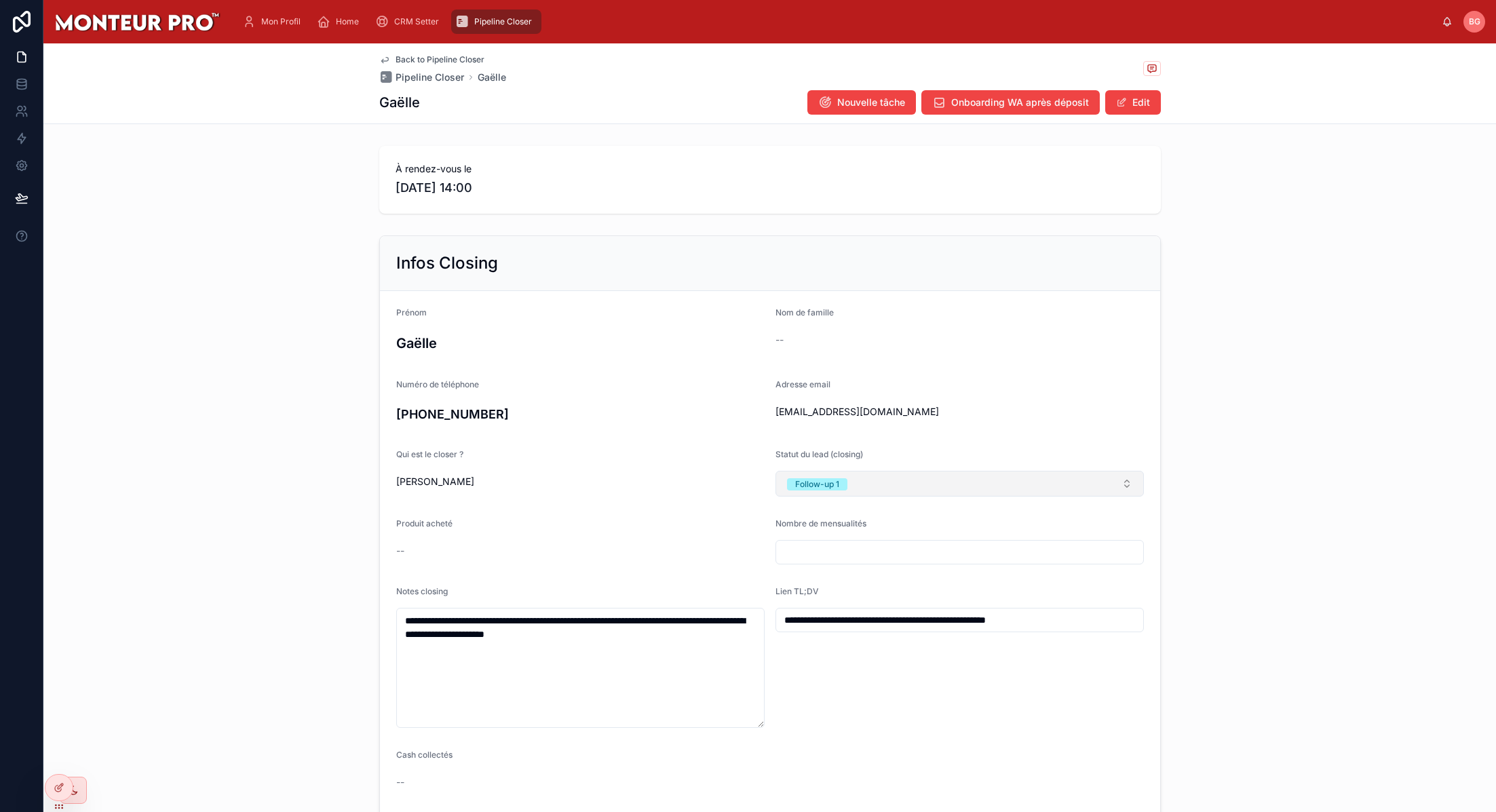
click at [994, 478] on button "Follow-up 1" at bounding box center [960, 484] width 368 height 26
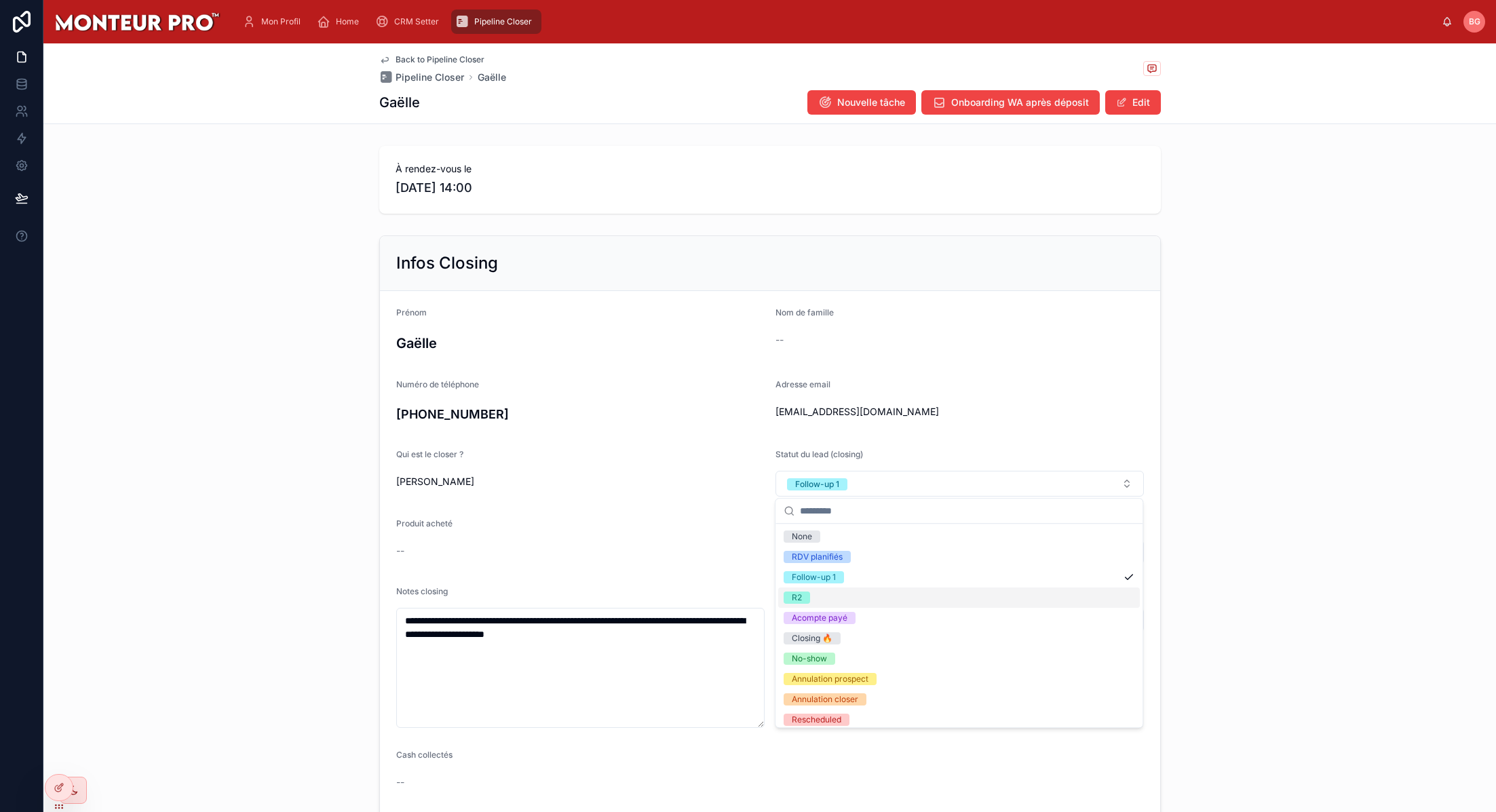
click at [880, 588] on div "R2" at bounding box center [959, 597] width 362 height 21
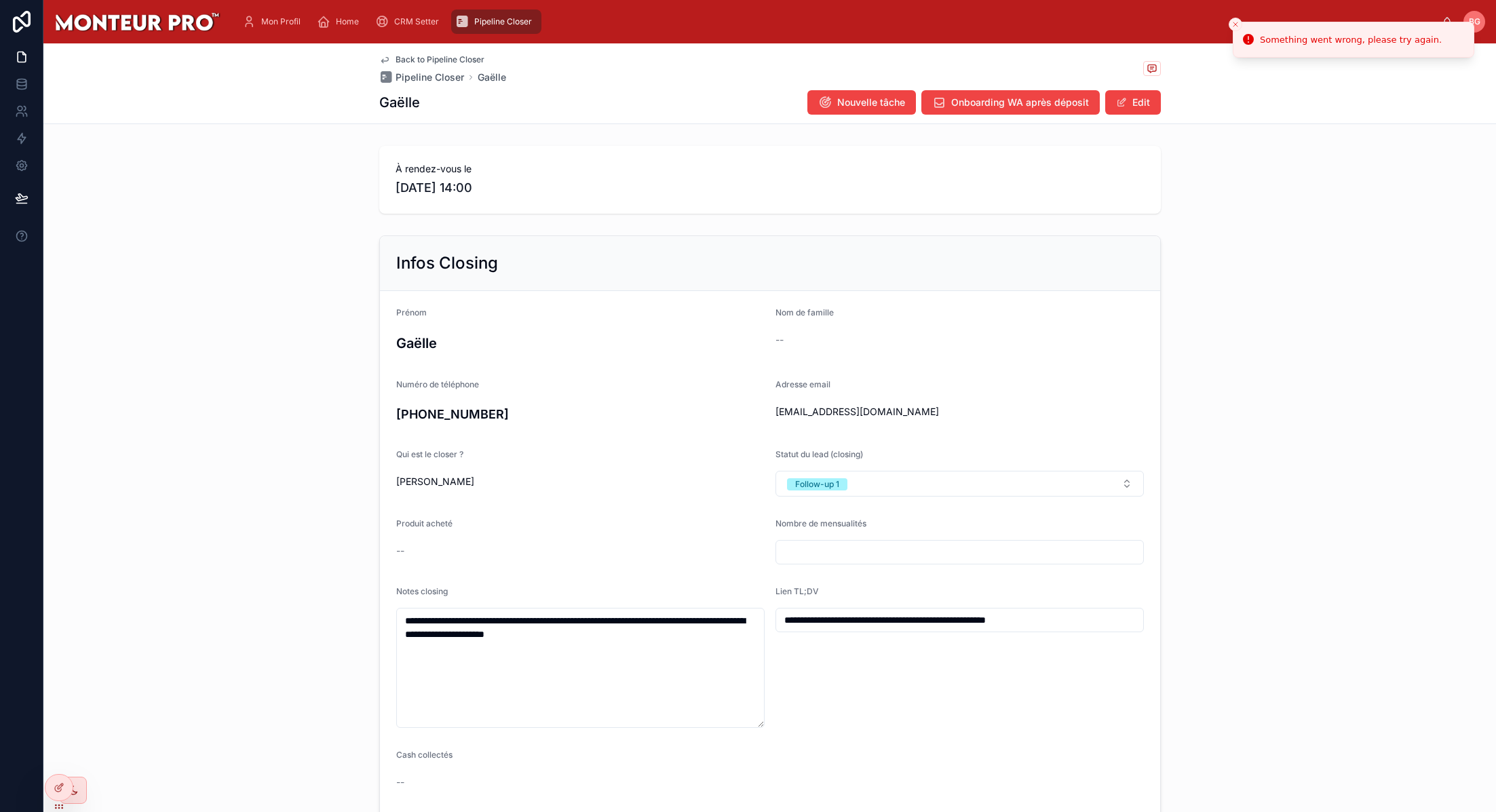
click at [1235, 23] on icon "Close toast" at bounding box center [1235, 25] width 8 height 8
